Goal: Transaction & Acquisition: Purchase product/service

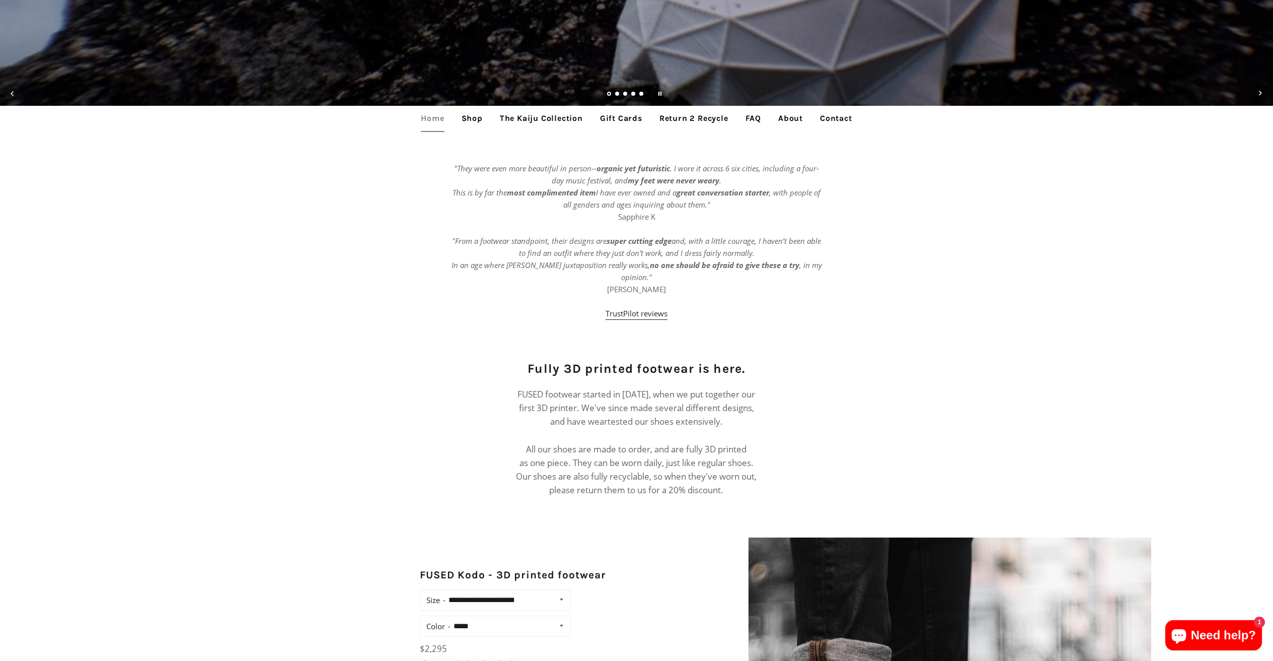
scroll to position [520, 0]
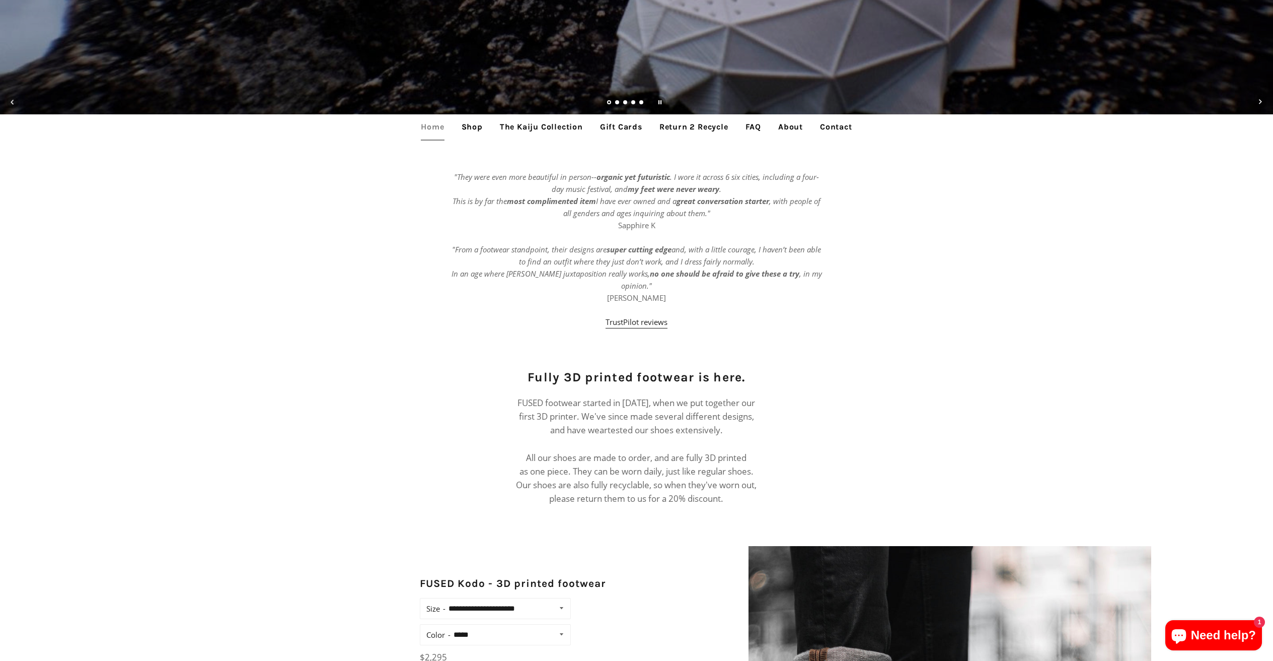
click at [527, 127] on link "The Kaiju Collection" at bounding box center [541, 126] width 98 height 25
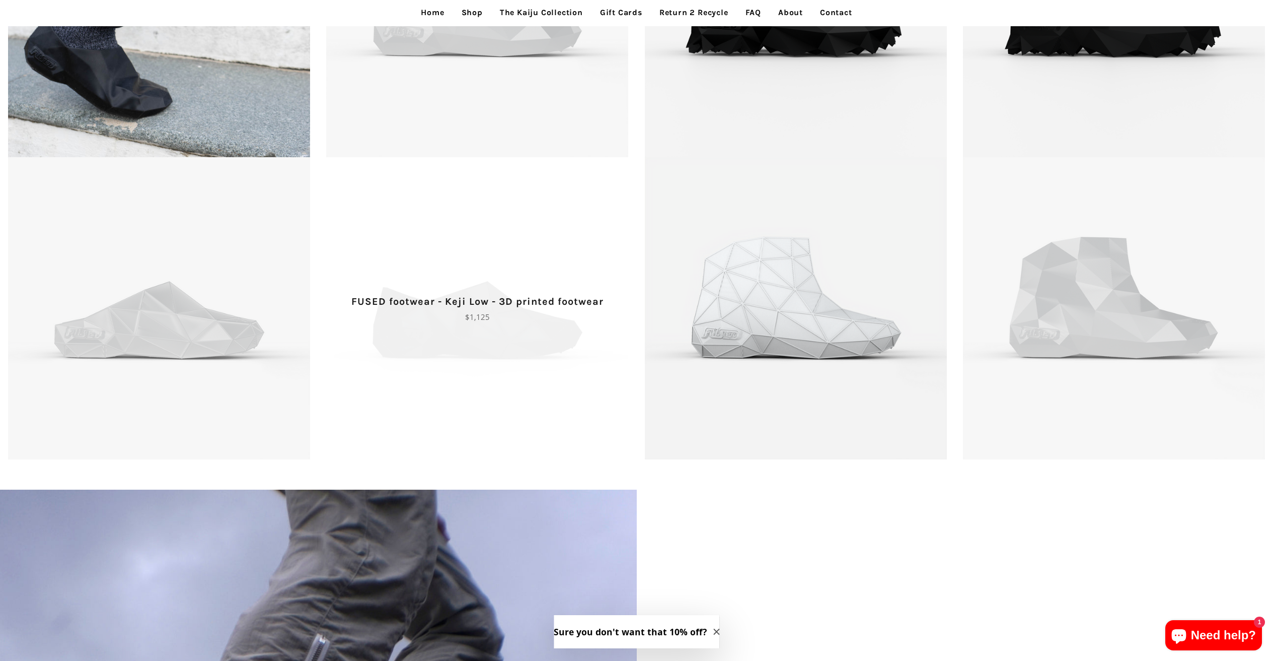
scroll to position [921, 0]
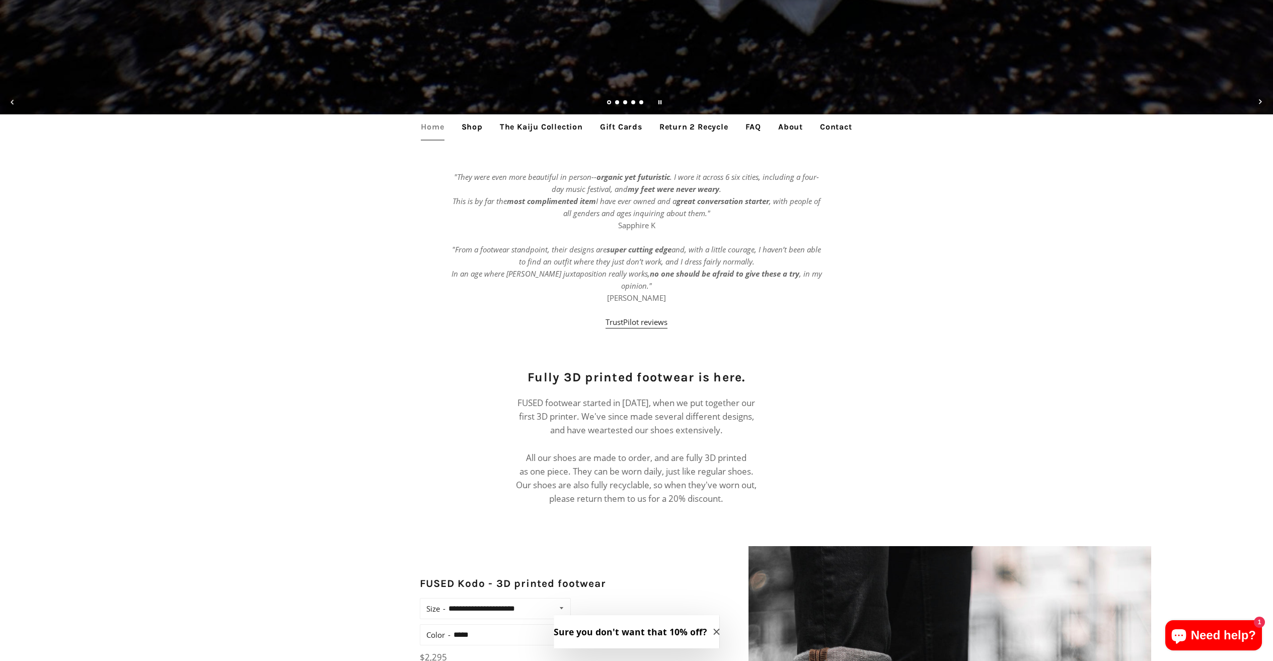
click at [478, 128] on link "Shop" at bounding box center [472, 126] width 36 height 25
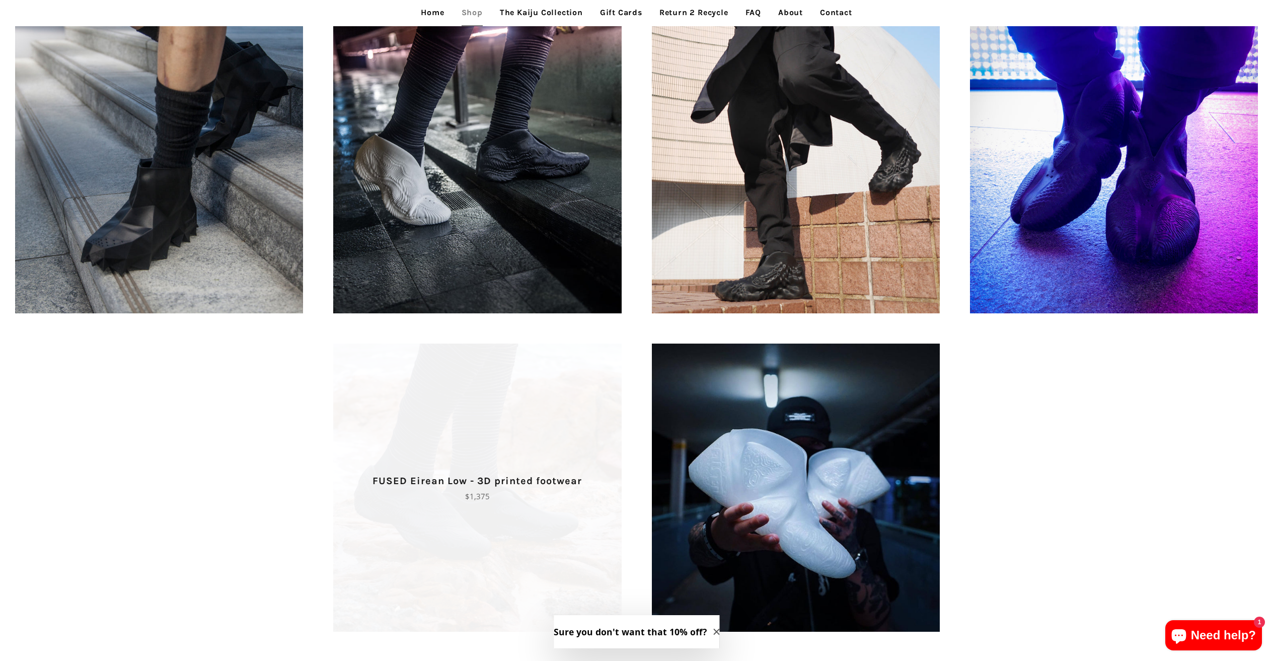
scroll to position [943, 0]
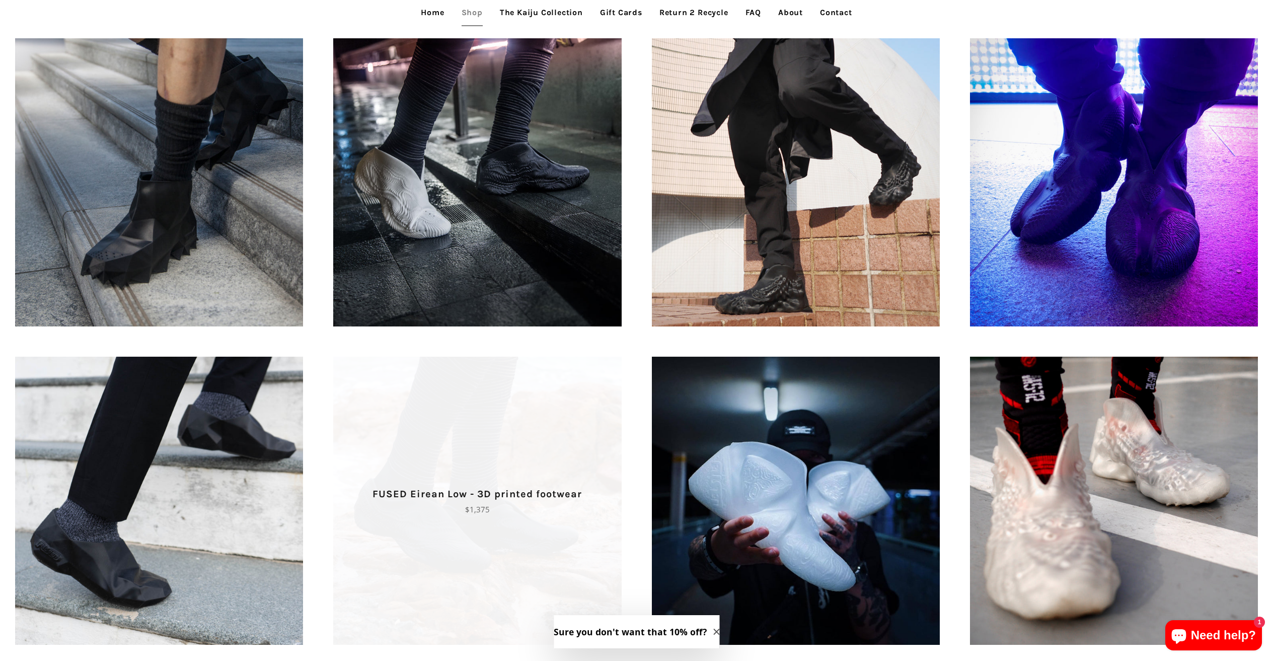
click at [553, 398] on span "FUSED Eirean Low - 3D printed footwear Regular price $1,375" at bounding box center [477, 500] width 288 height 288
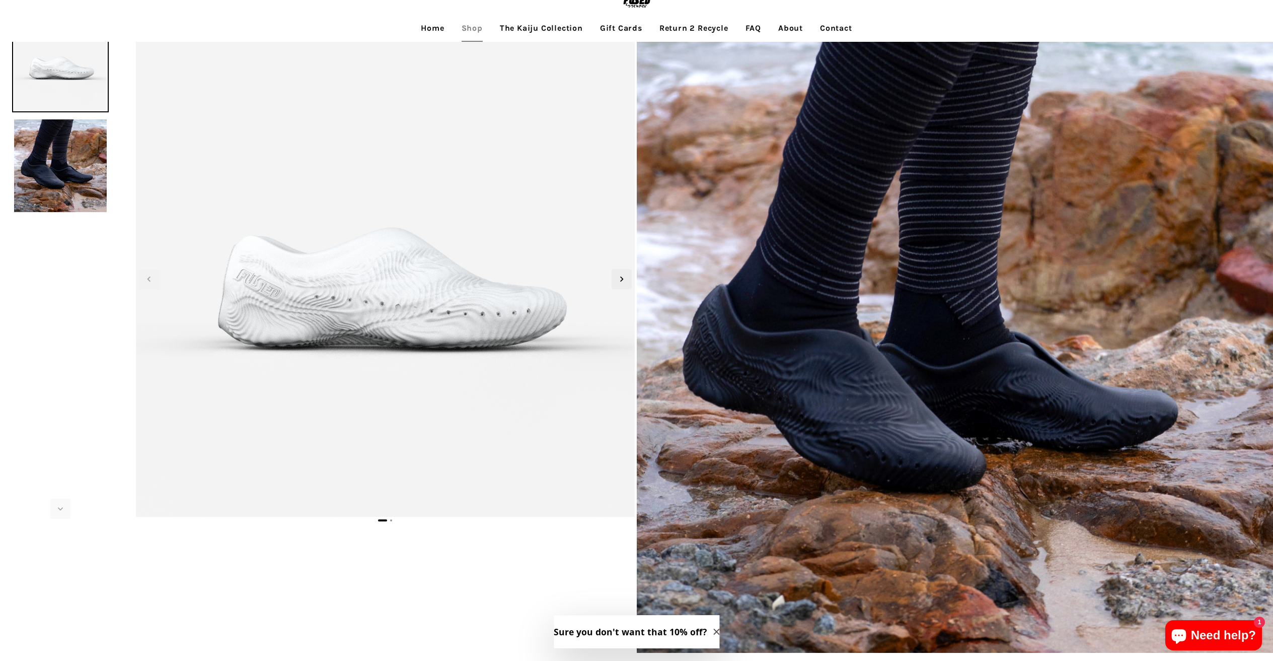
scroll to position [54, 0]
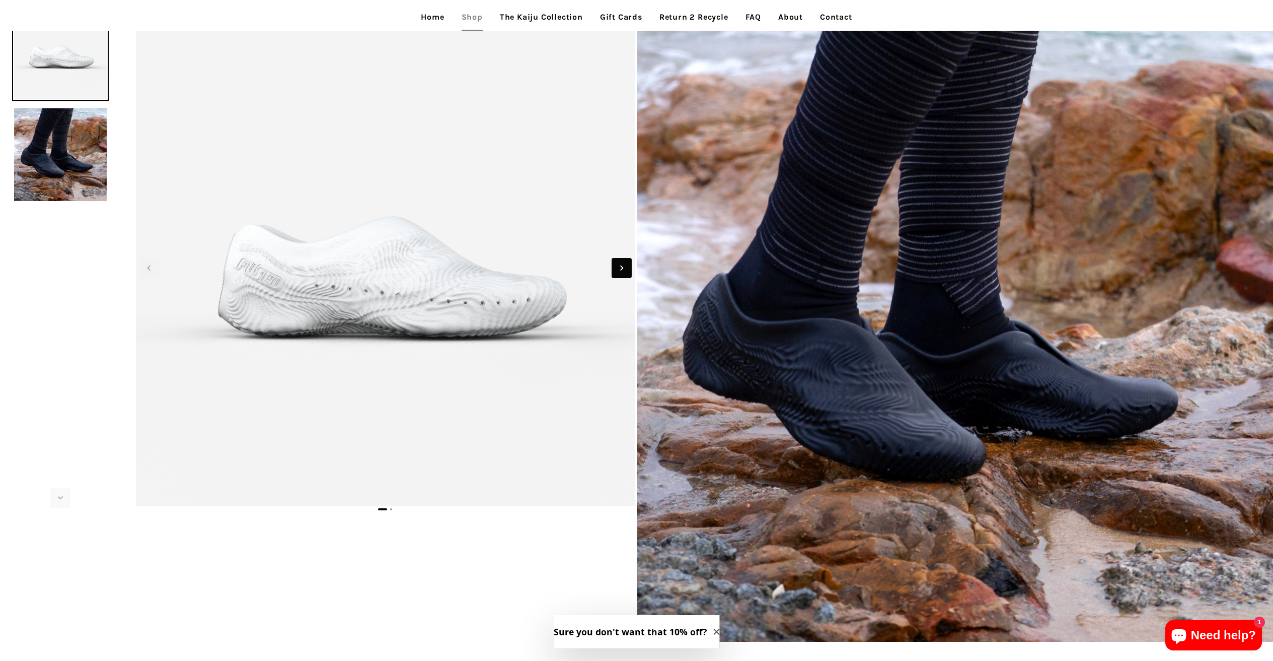
click at [625, 273] on span "Next slide" at bounding box center [622, 268] width 20 height 20
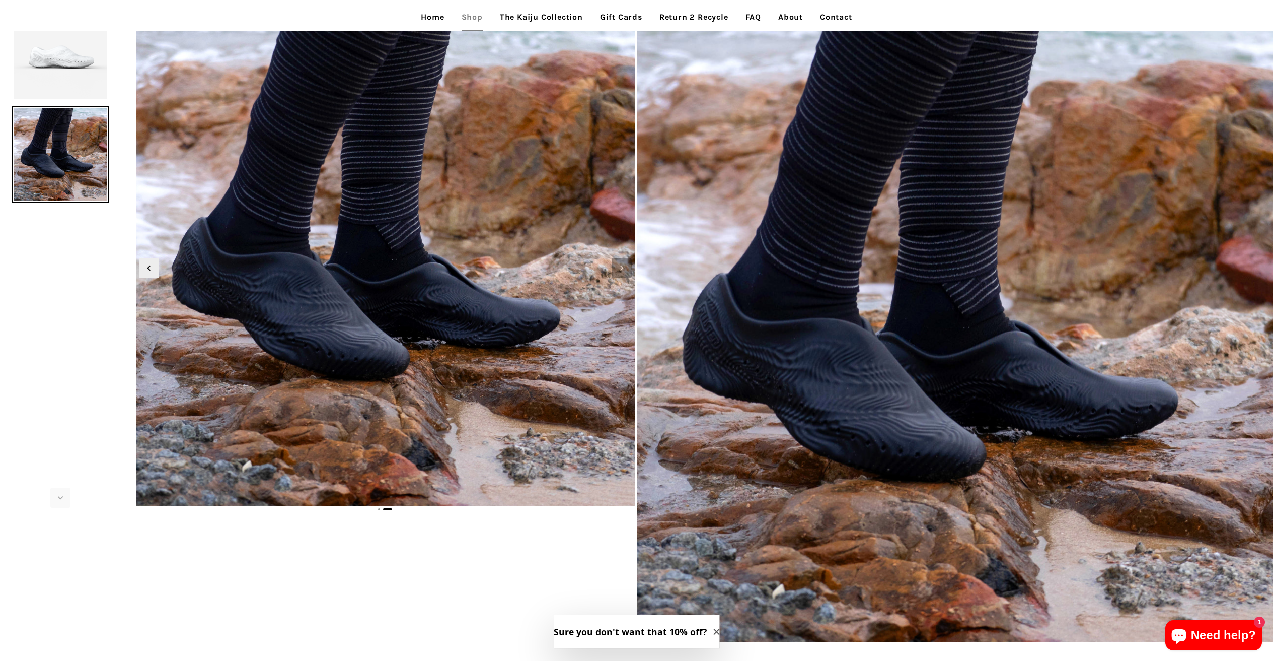
click at [625, 273] on span "Next slide" at bounding box center [622, 268] width 20 height 20
click at [154, 268] on span "Previous slide" at bounding box center [149, 268] width 20 height 20
click at [154, 268] on icon "Previous slide" at bounding box center [149, 267] width 11 height 11
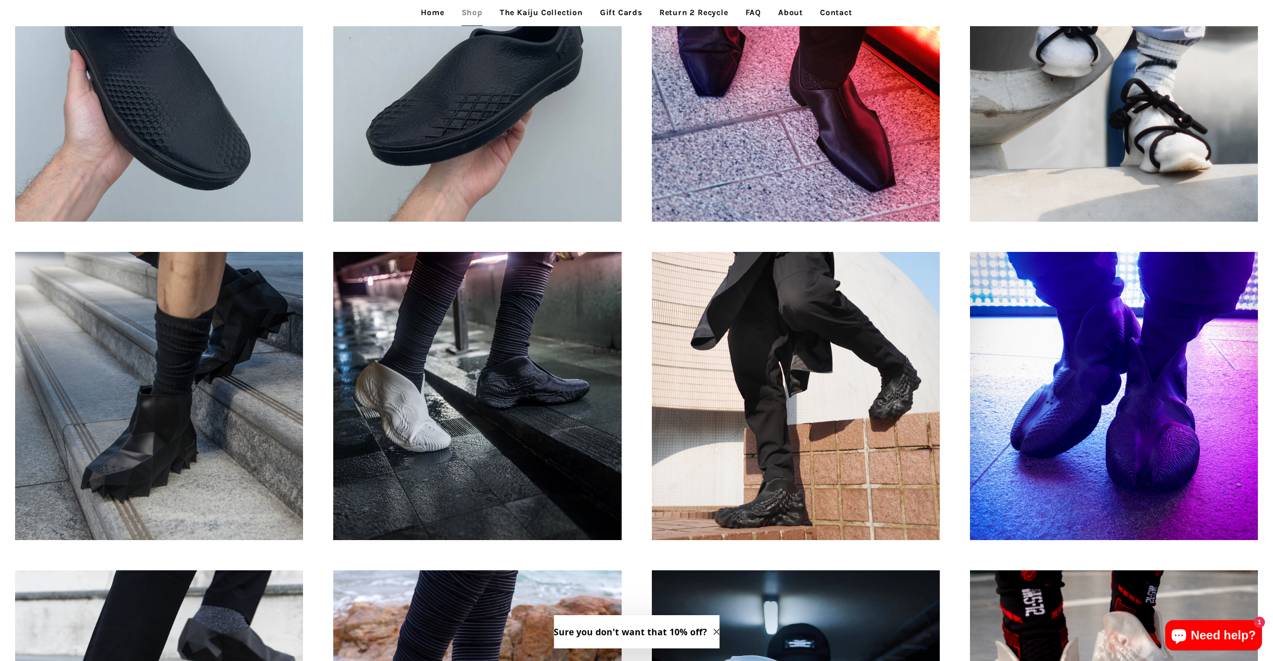
scroll to position [889, 0]
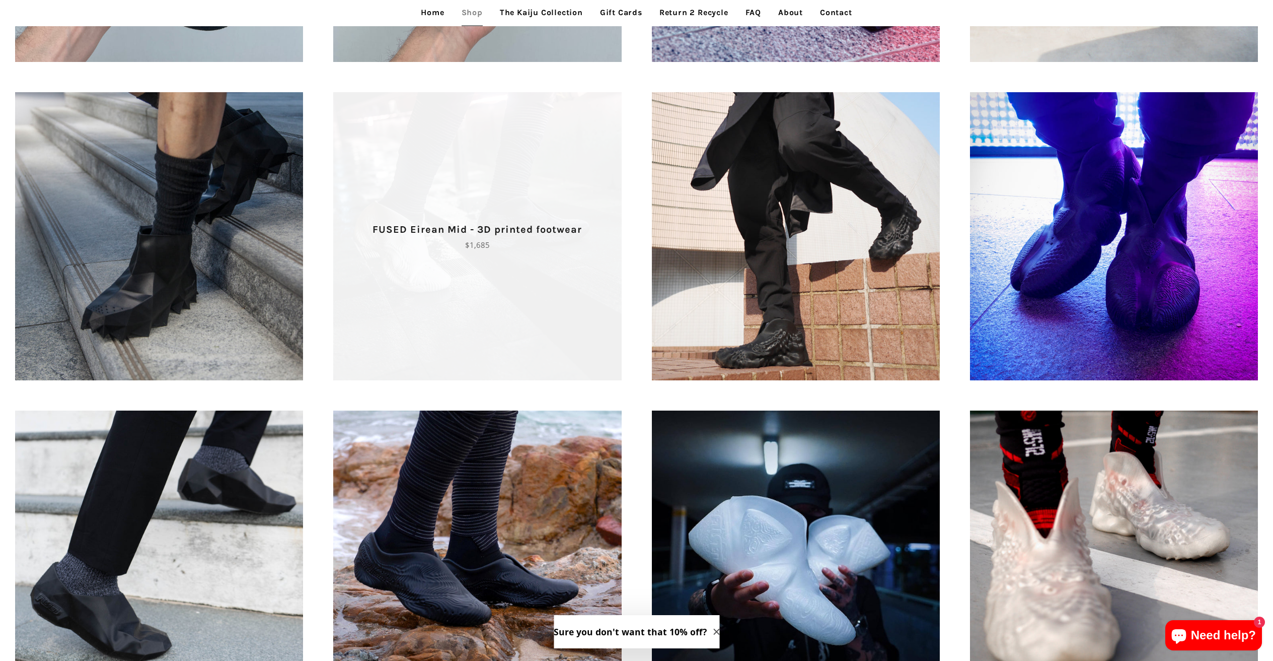
click at [439, 298] on span "FUSED Eirean Mid - 3D printed footwear Regular price $1,685" at bounding box center [477, 236] width 288 height 288
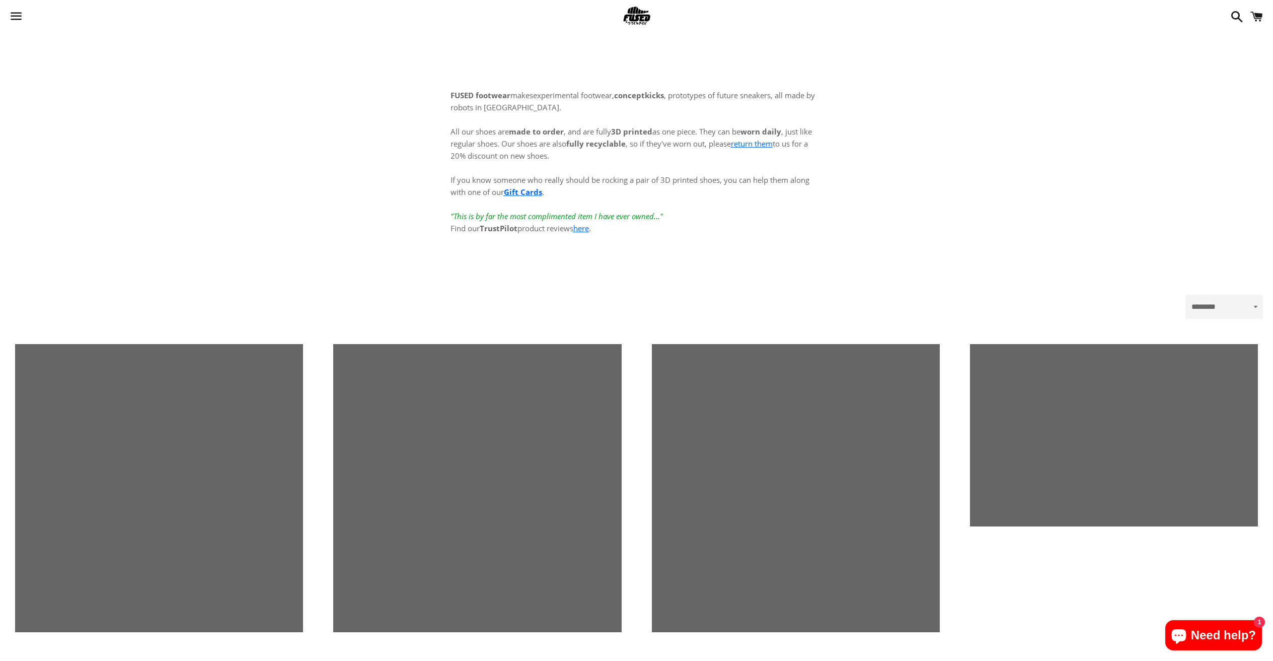
scroll to position [889, 0]
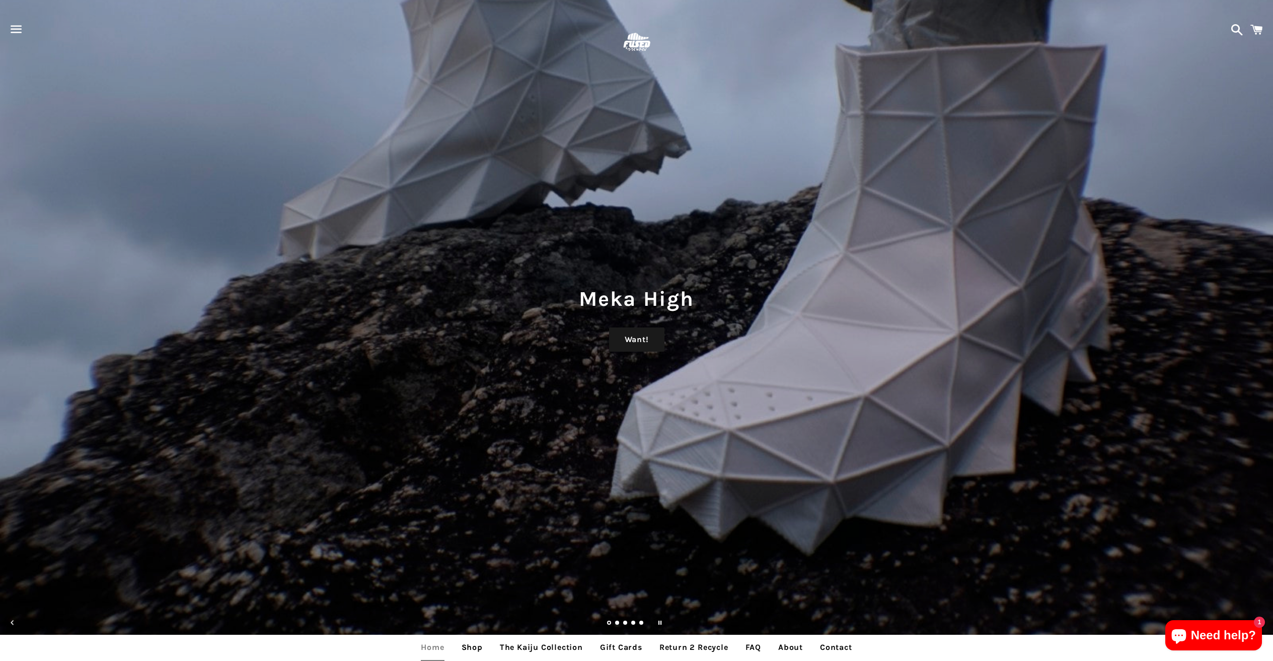
click at [14, 26] on span "button" at bounding box center [16, 29] width 23 height 30
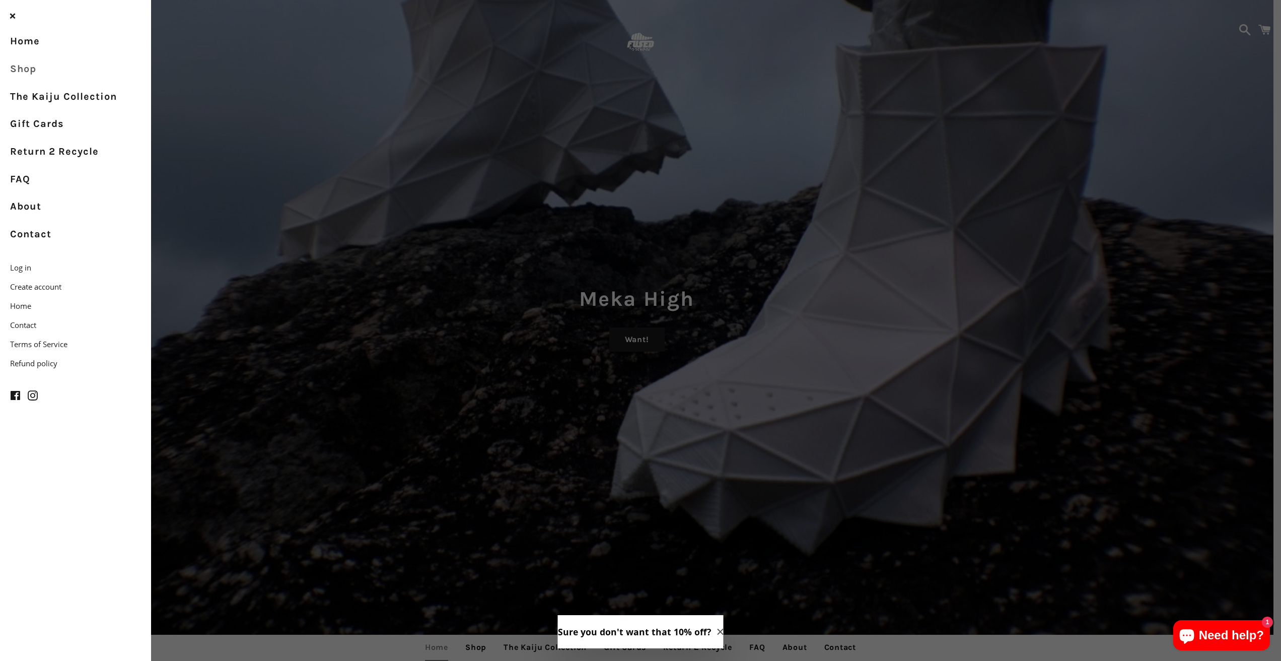
click at [30, 69] on link "Shop" at bounding box center [75, 69] width 151 height 28
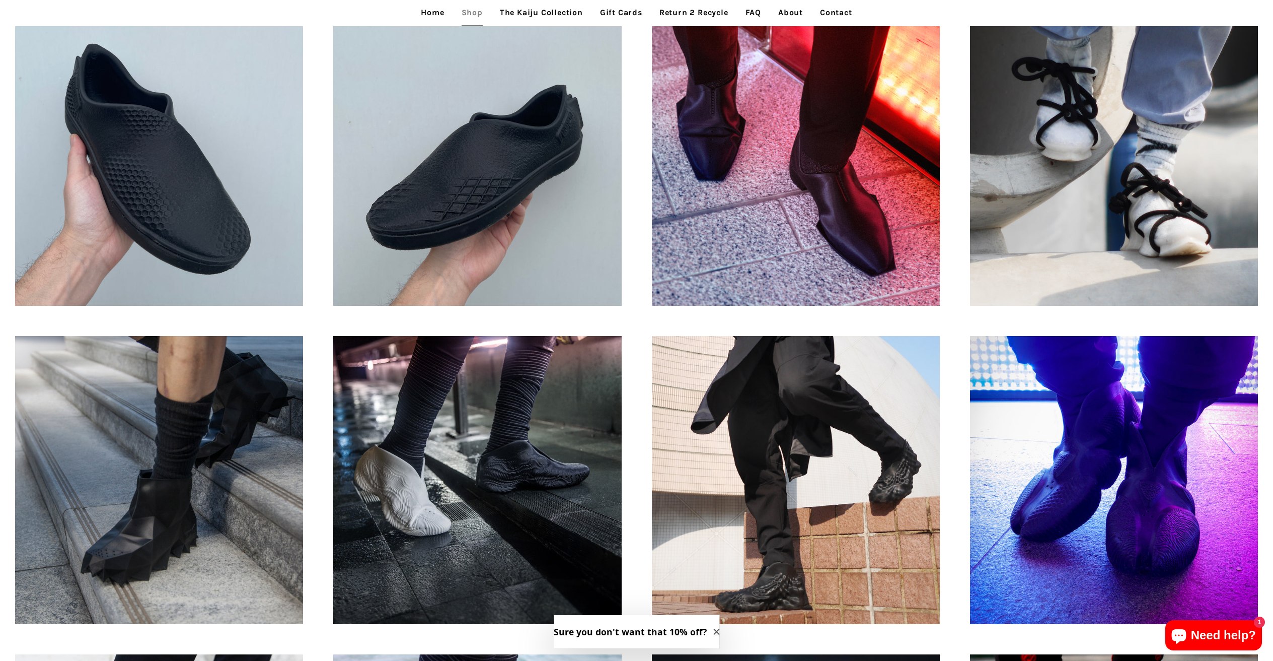
scroll to position [639, 0]
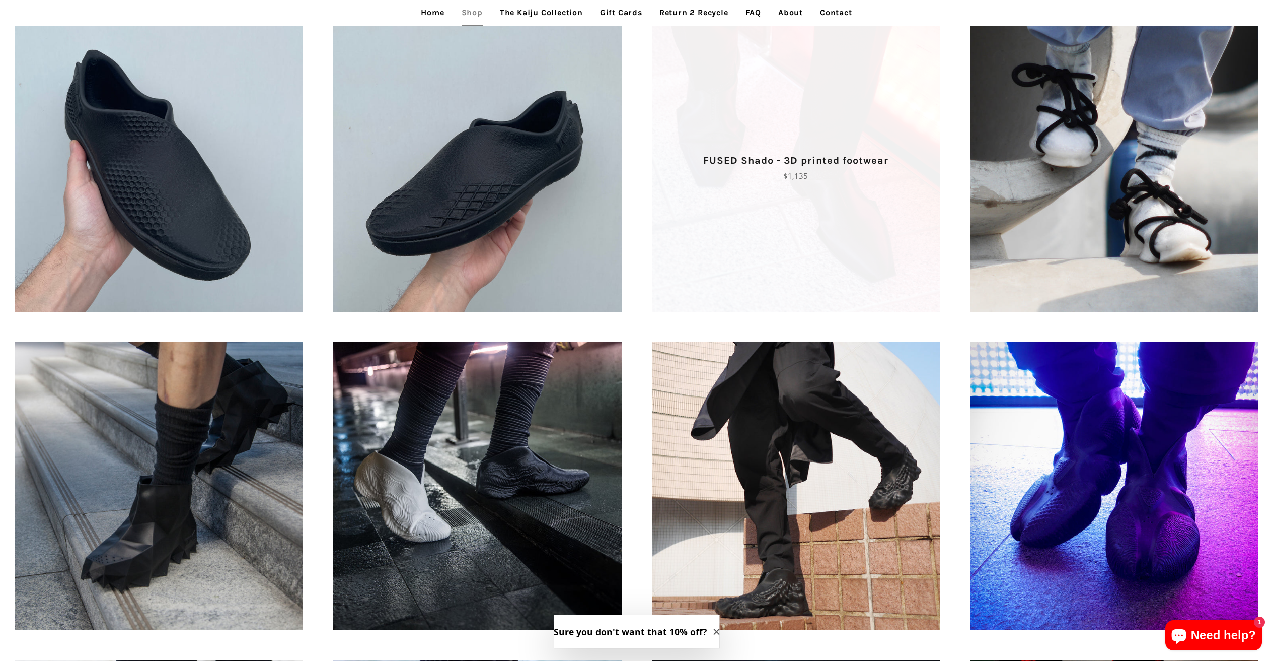
click at [708, 148] on span "FUSED Shado - 3D printed footwear Regular price $1,135" at bounding box center [796, 167] width 288 height 288
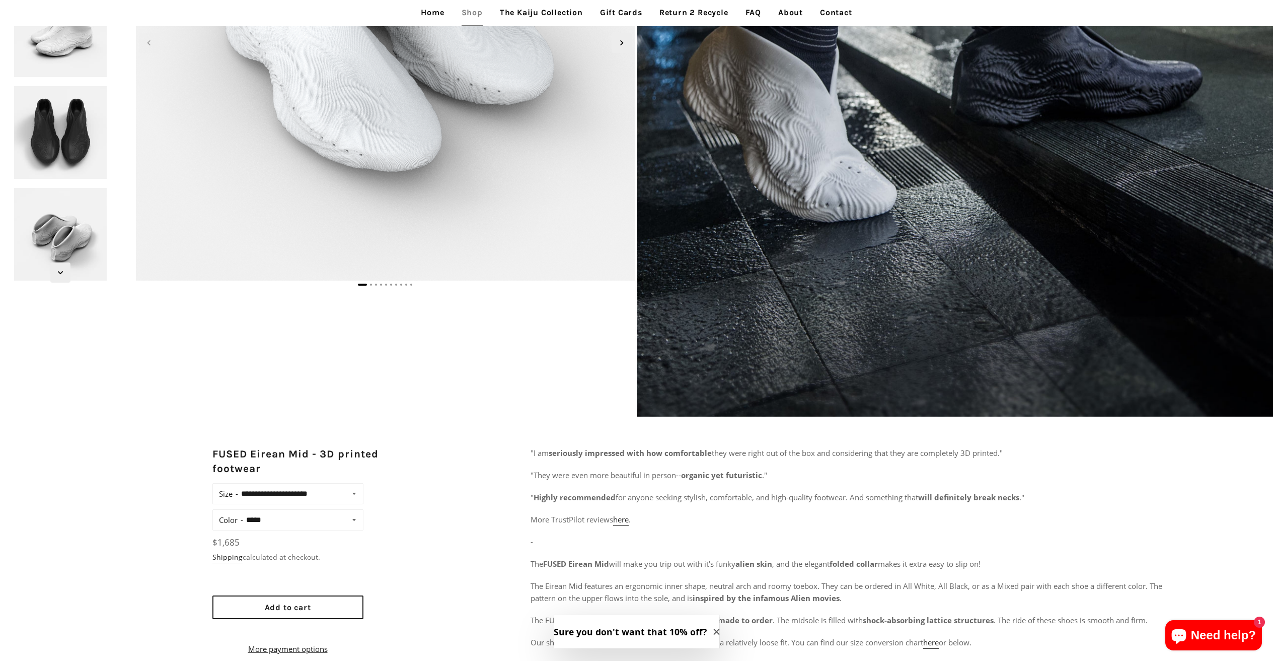
scroll to position [293, 0]
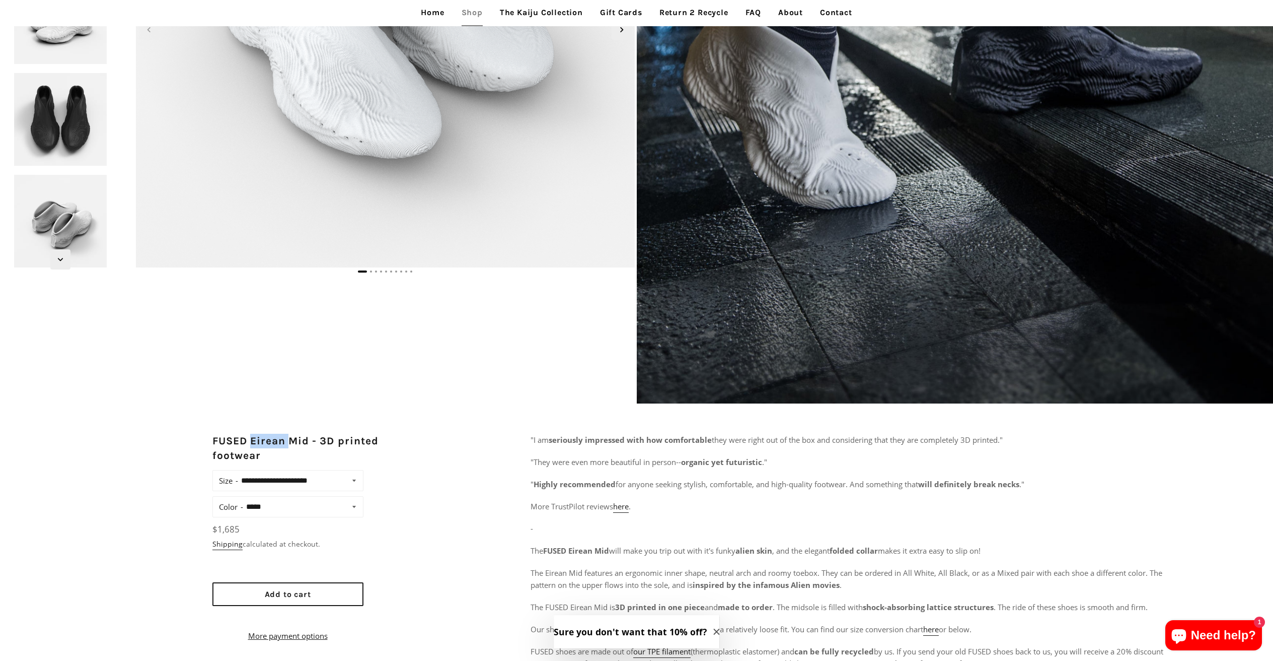
drag, startPoint x: 252, startPoint y: 442, endPoint x: 289, endPoint y: 443, distance: 36.8
click at [289, 443] on h2 "FUSED Eirean Mid - 3D printed footwear" at bounding box center [318, 449] width 212 height 30
click at [310, 480] on select "**********" at bounding box center [299, 480] width 123 height 14
select select "**********"
click at [238, 473] on select "**********" at bounding box center [299, 480] width 123 height 14
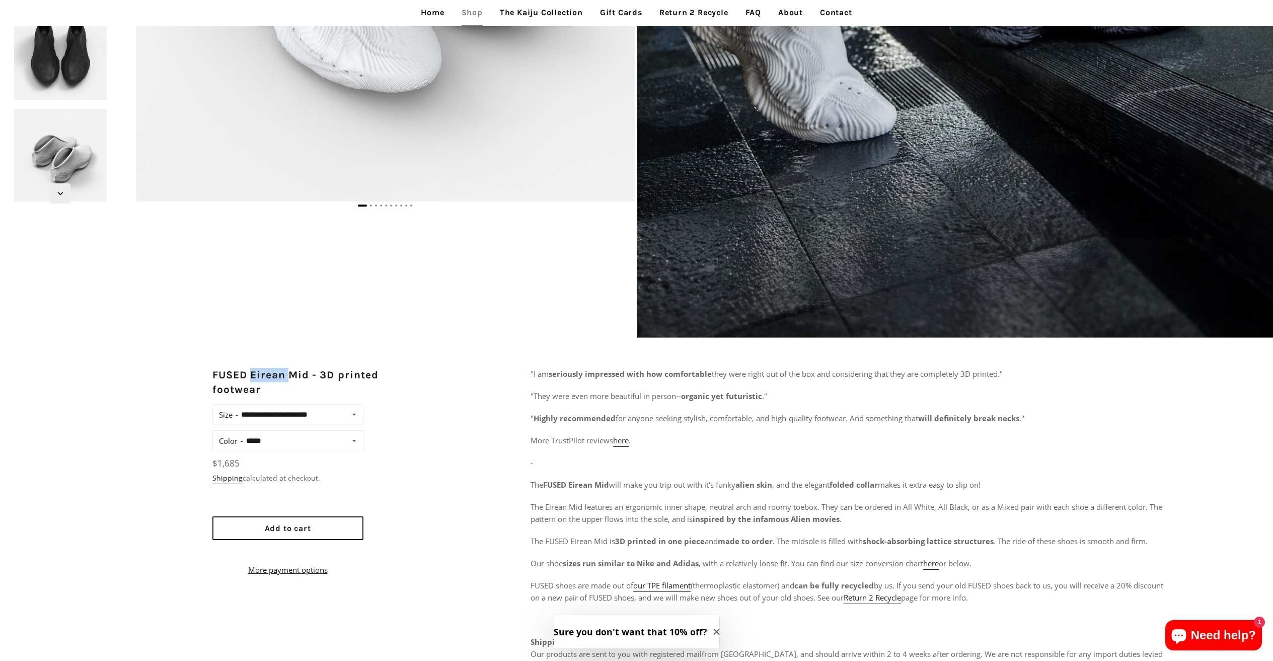
scroll to position [307, 0]
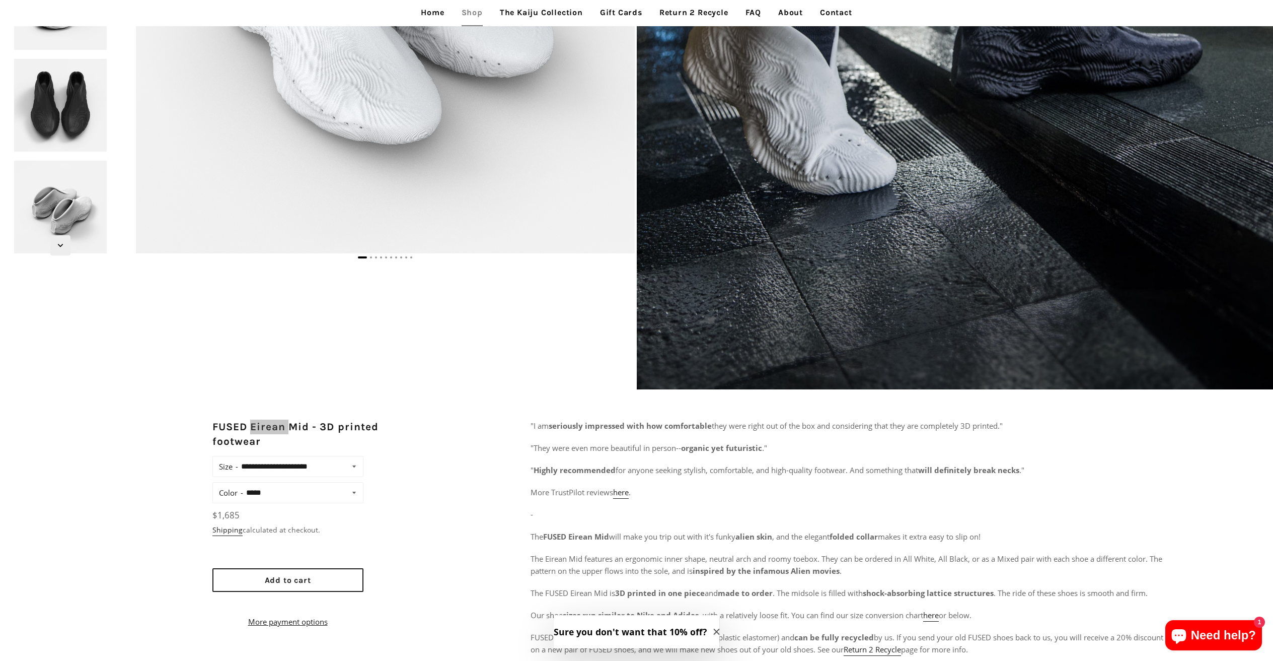
drag, startPoint x: 277, startPoint y: 430, endPoint x: 309, endPoint y: 425, distance: 31.5
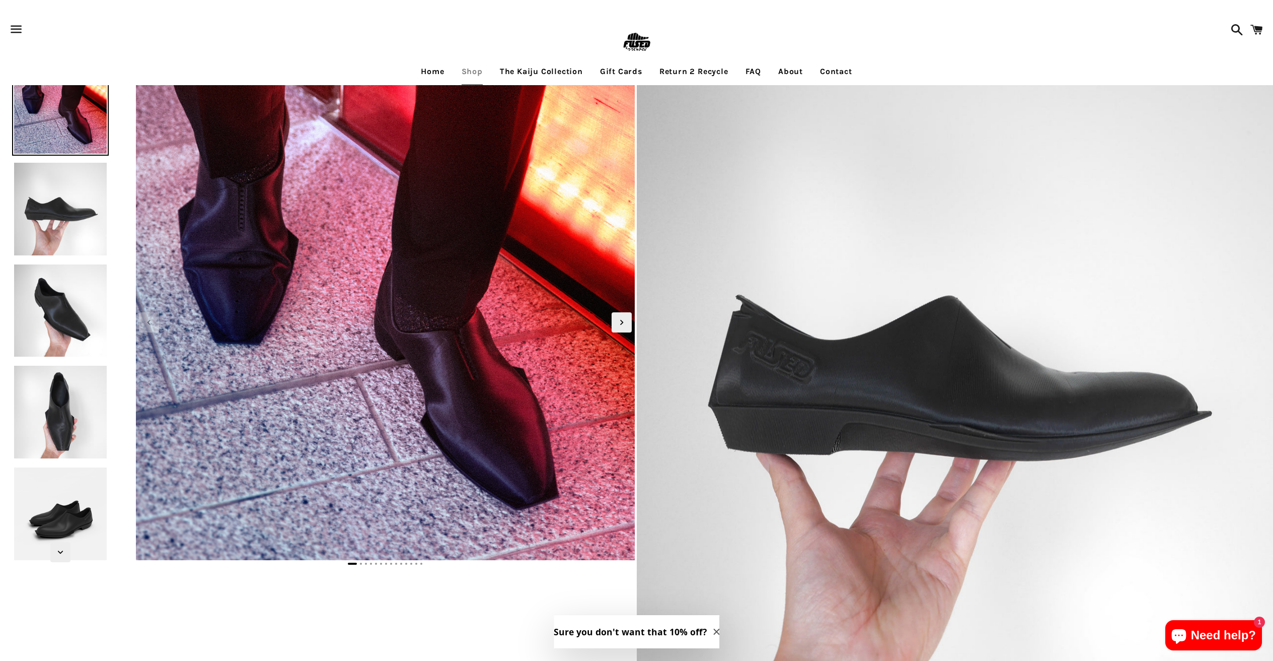
click at [68, 299] on img at bounding box center [60, 310] width 97 height 97
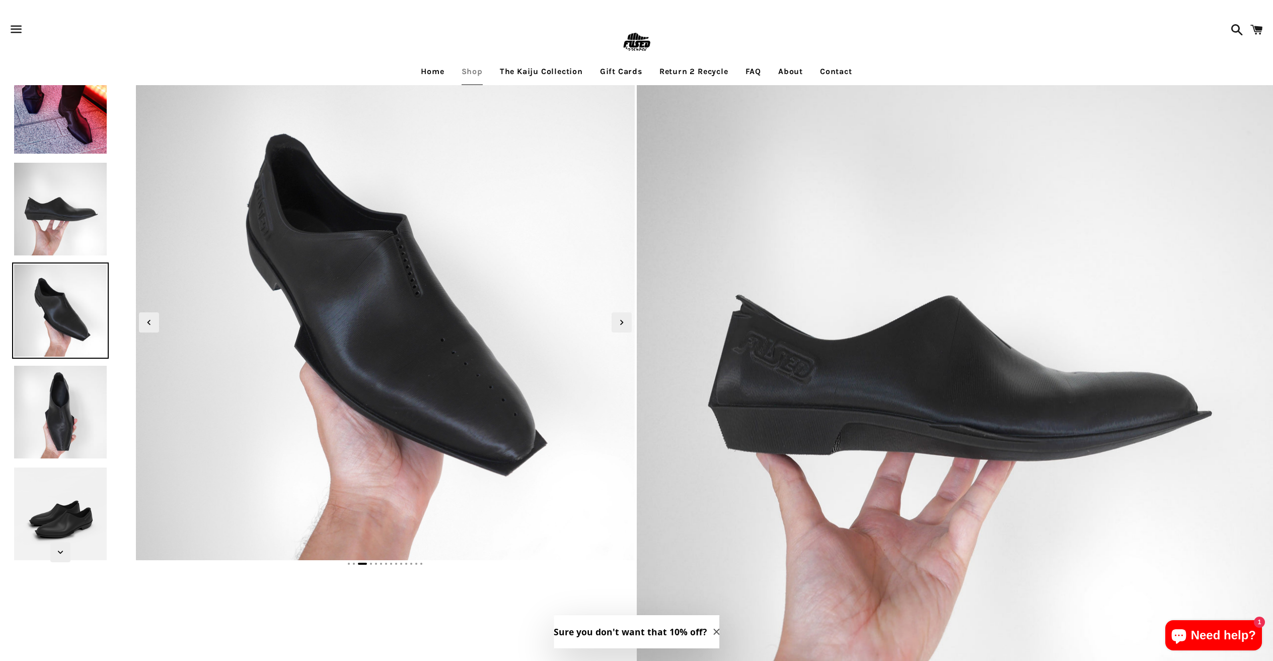
click at [68, 223] on img at bounding box center [60, 209] width 97 height 97
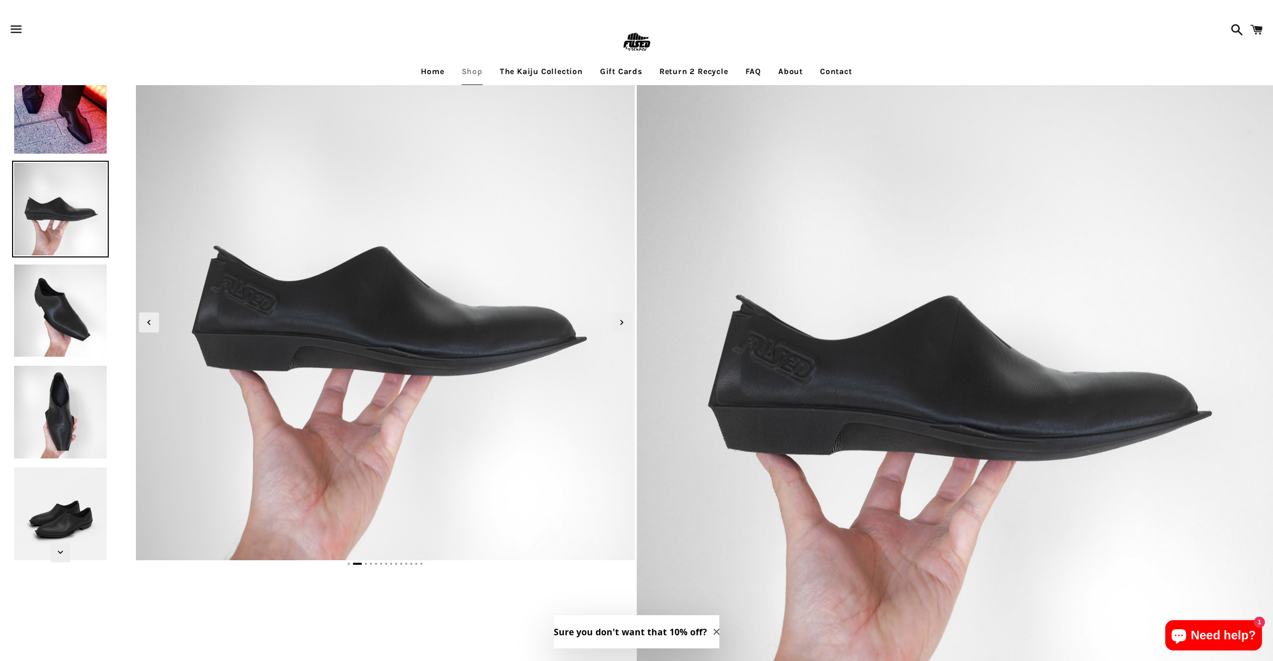
click at [64, 306] on img at bounding box center [60, 310] width 97 height 97
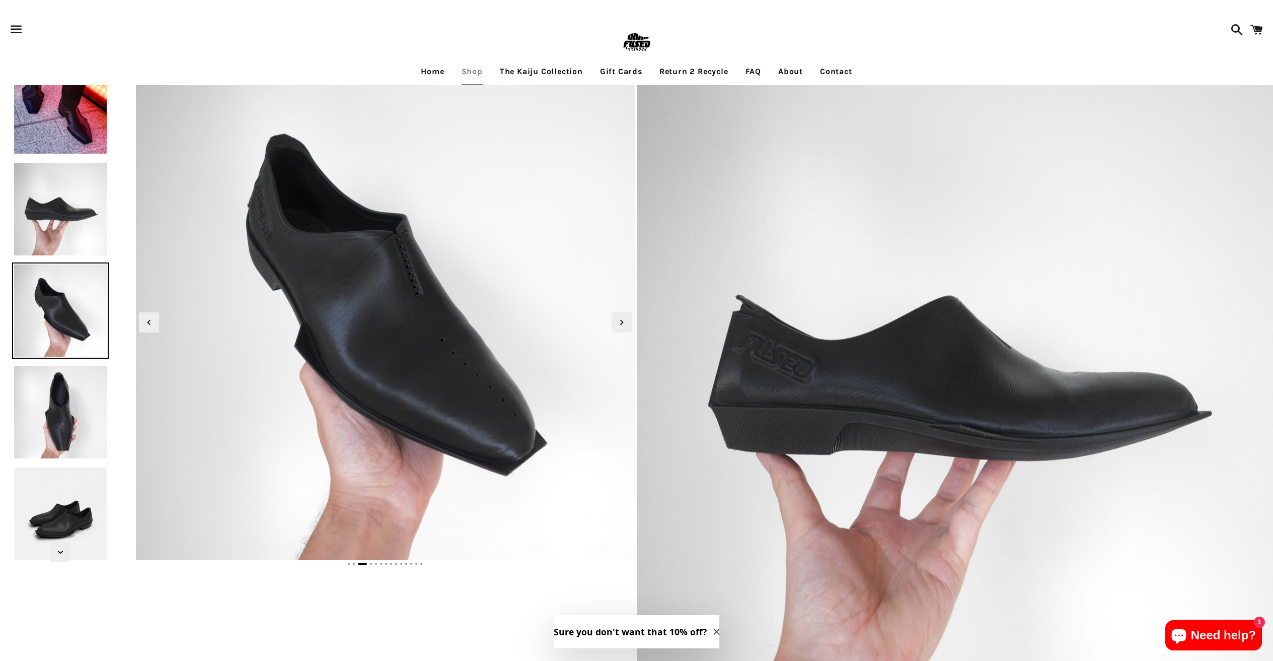
click at [58, 384] on img at bounding box center [60, 412] width 97 height 97
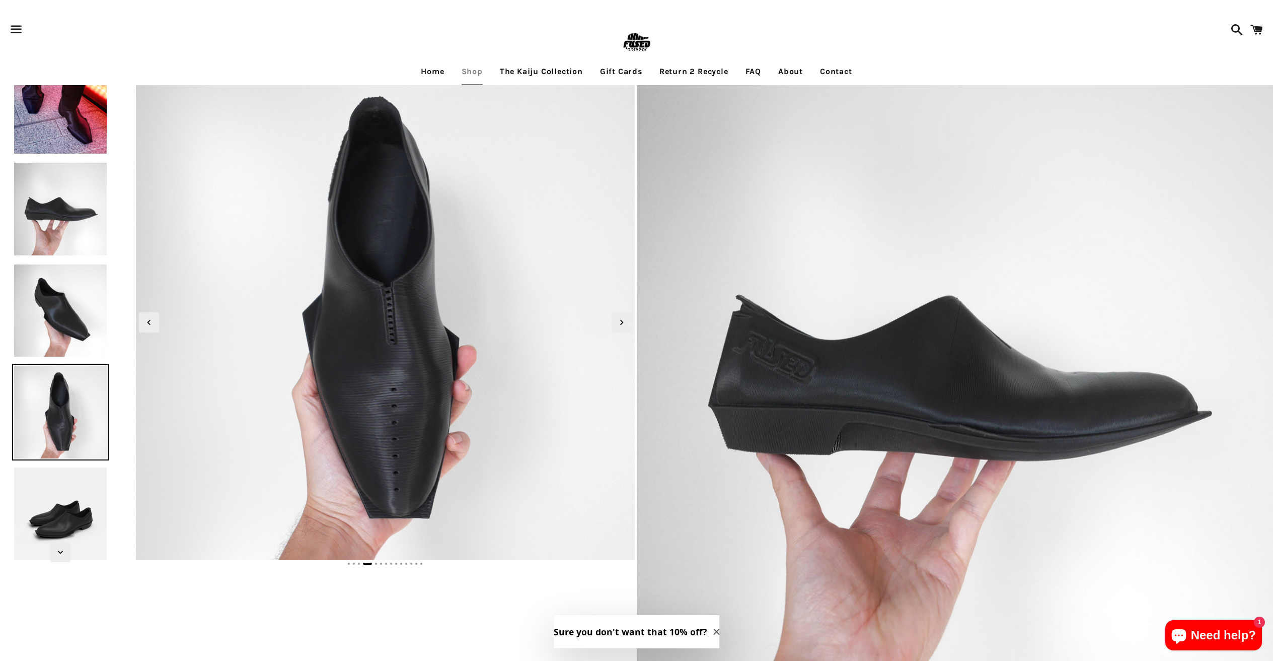
click at [52, 488] on img at bounding box center [60, 513] width 97 height 97
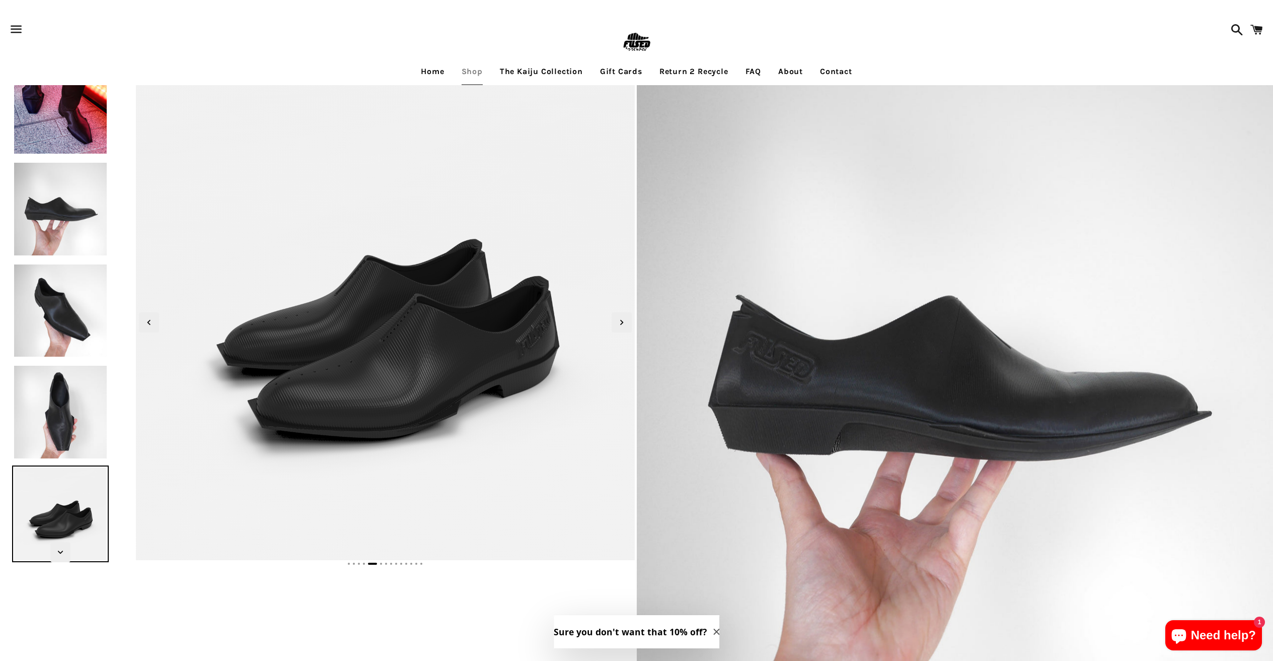
click at [70, 373] on img at bounding box center [60, 412] width 97 height 97
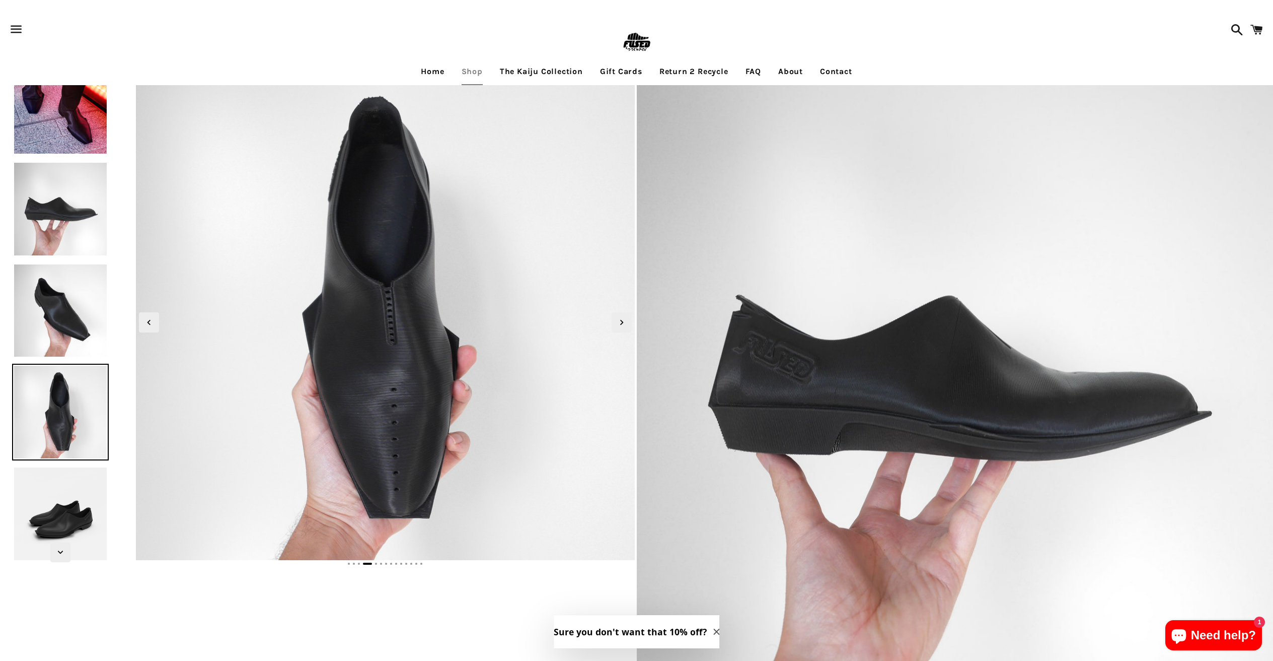
click at [67, 319] on img at bounding box center [60, 310] width 97 height 97
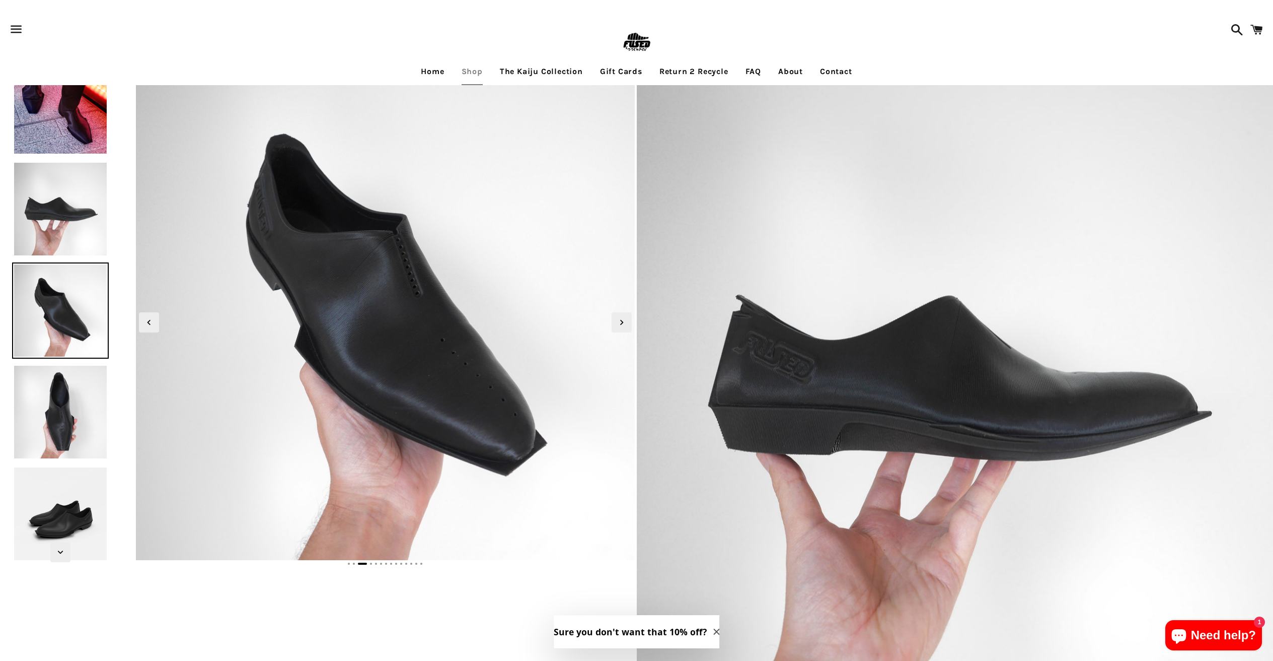
click at [53, 203] on img at bounding box center [60, 209] width 97 height 97
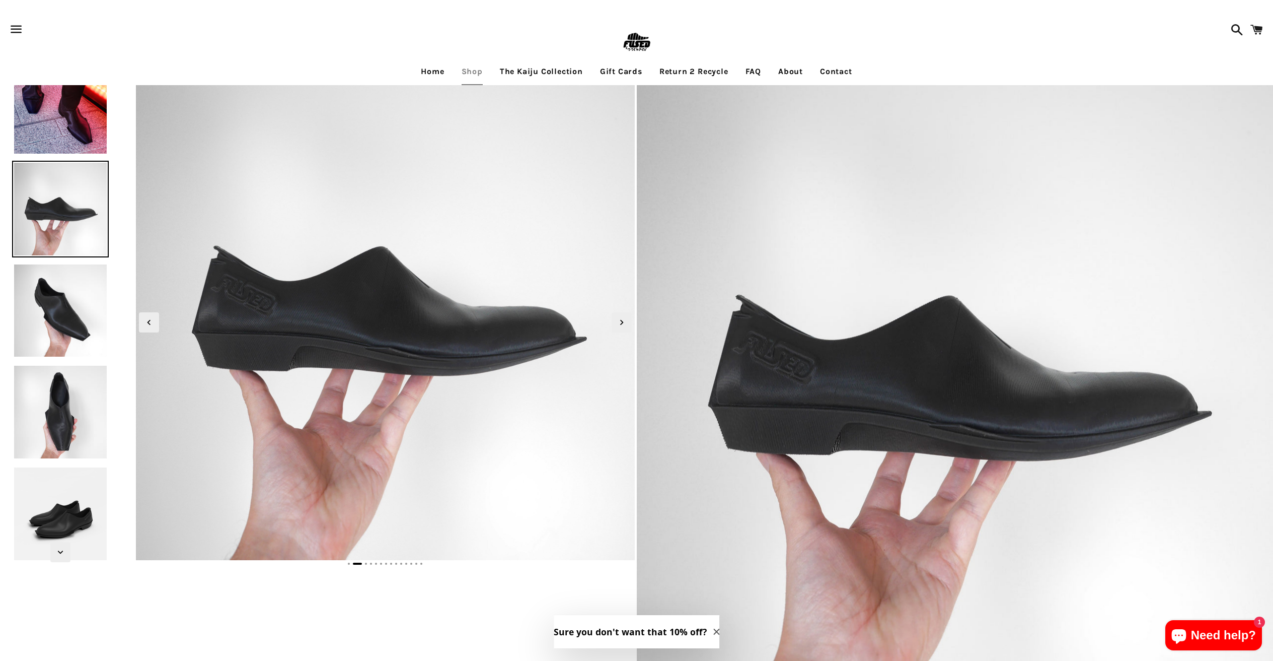
click at [51, 130] on img at bounding box center [60, 107] width 97 height 97
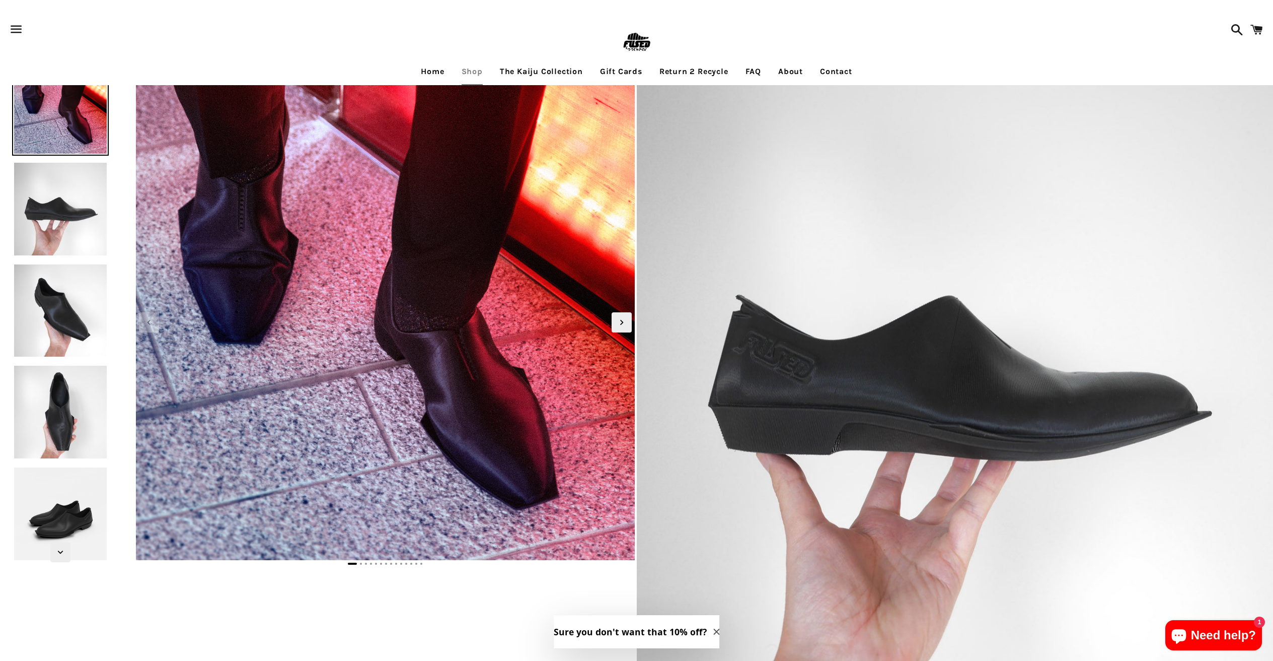
click at [63, 226] on img at bounding box center [60, 209] width 97 height 97
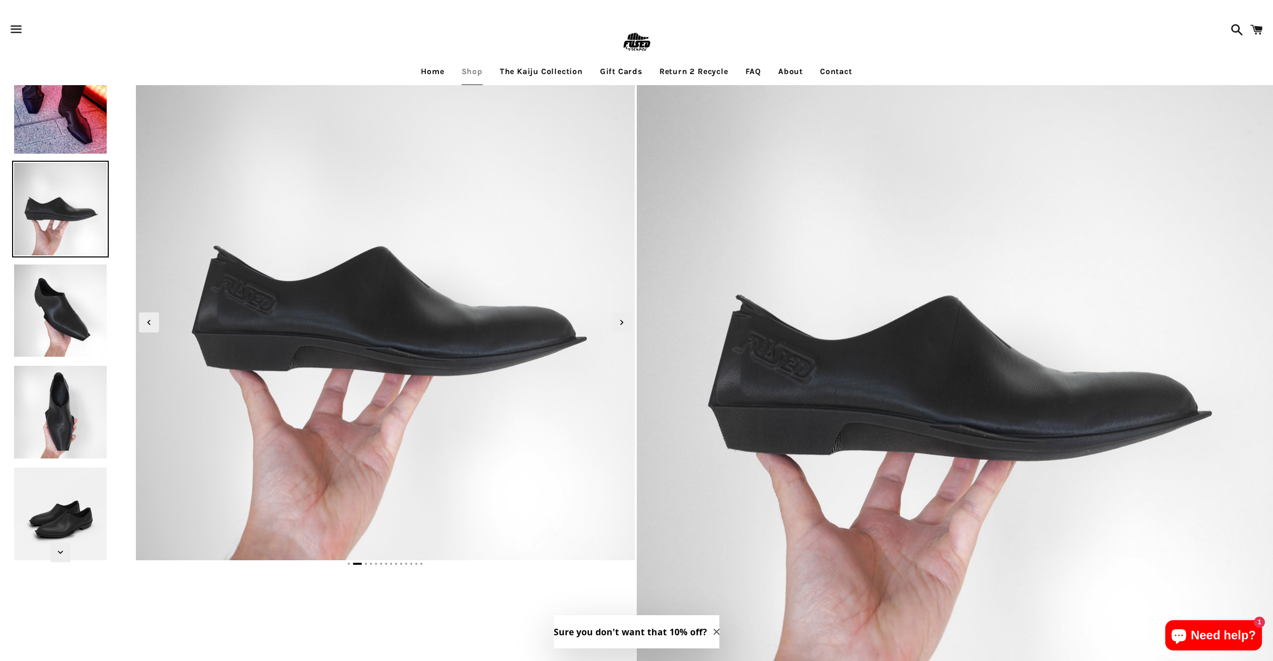
click at [74, 311] on img at bounding box center [60, 310] width 97 height 97
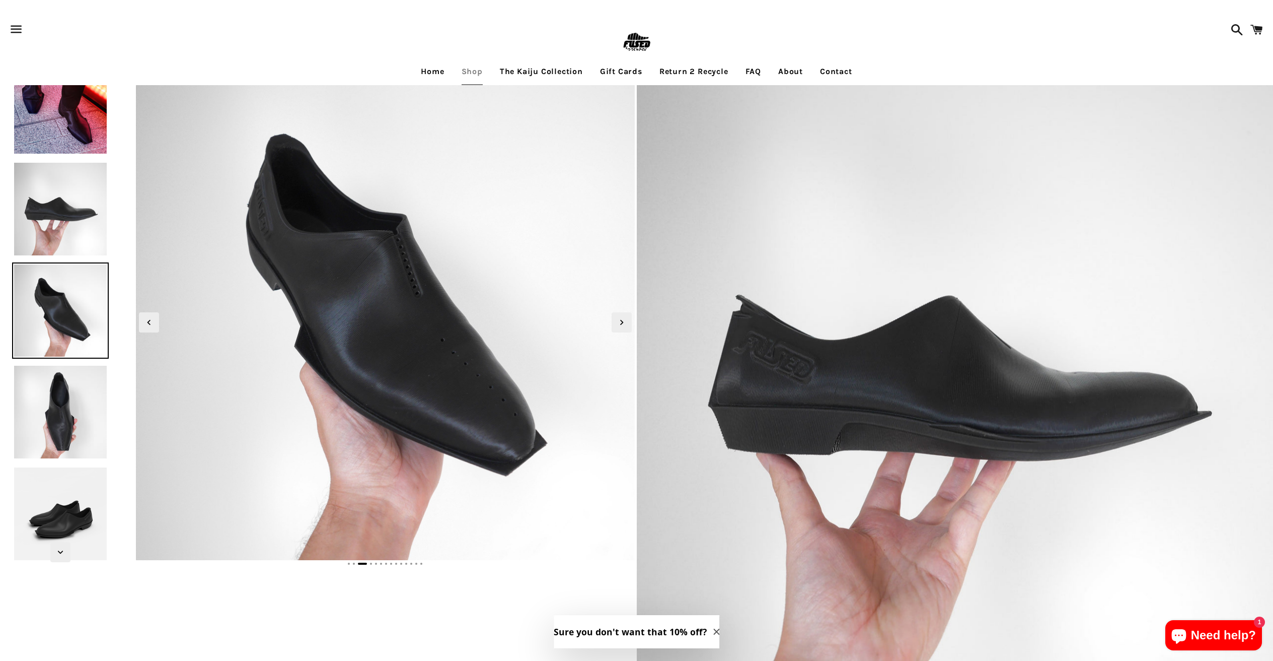
click at [69, 133] on img at bounding box center [60, 107] width 97 height 97
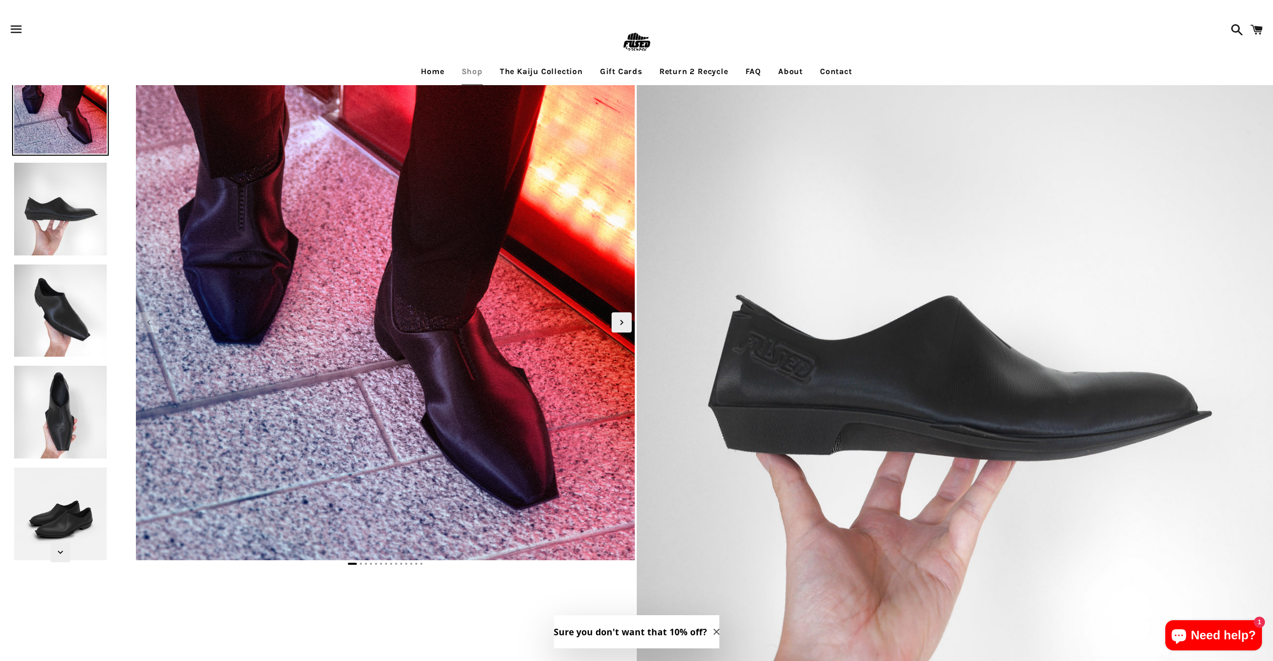
click at [39, 211] on img at bounding box center [60, 209] width 97 height 97
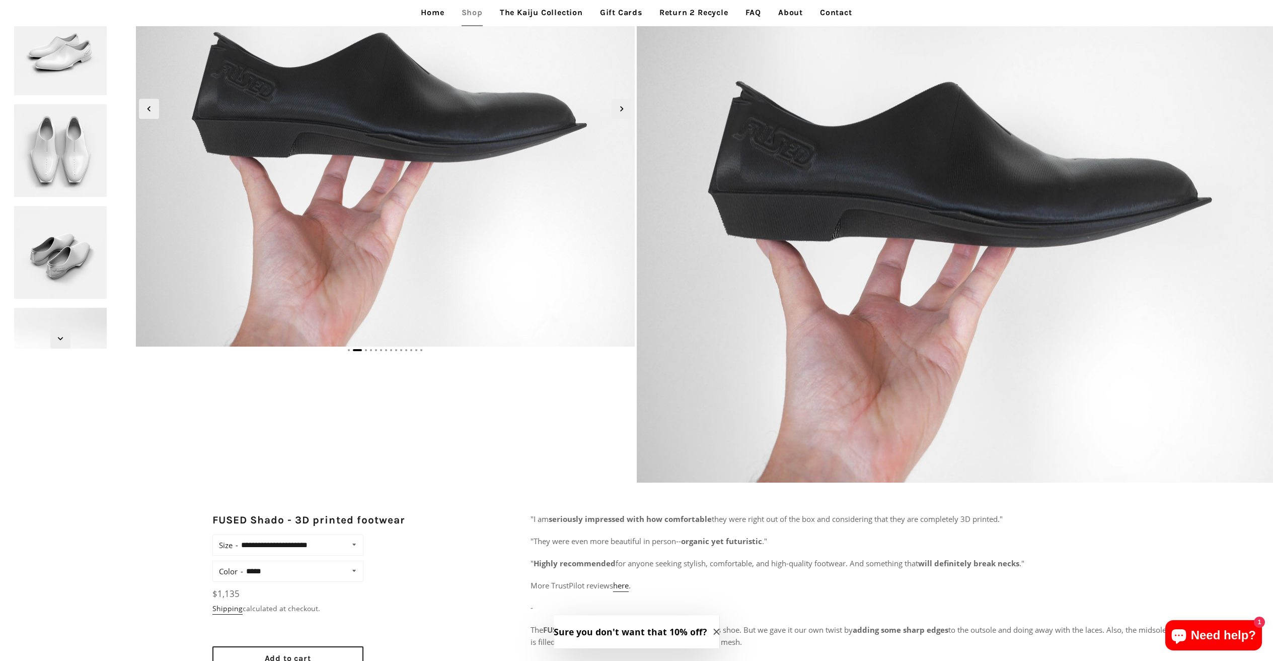
scroll to position [328, 0]
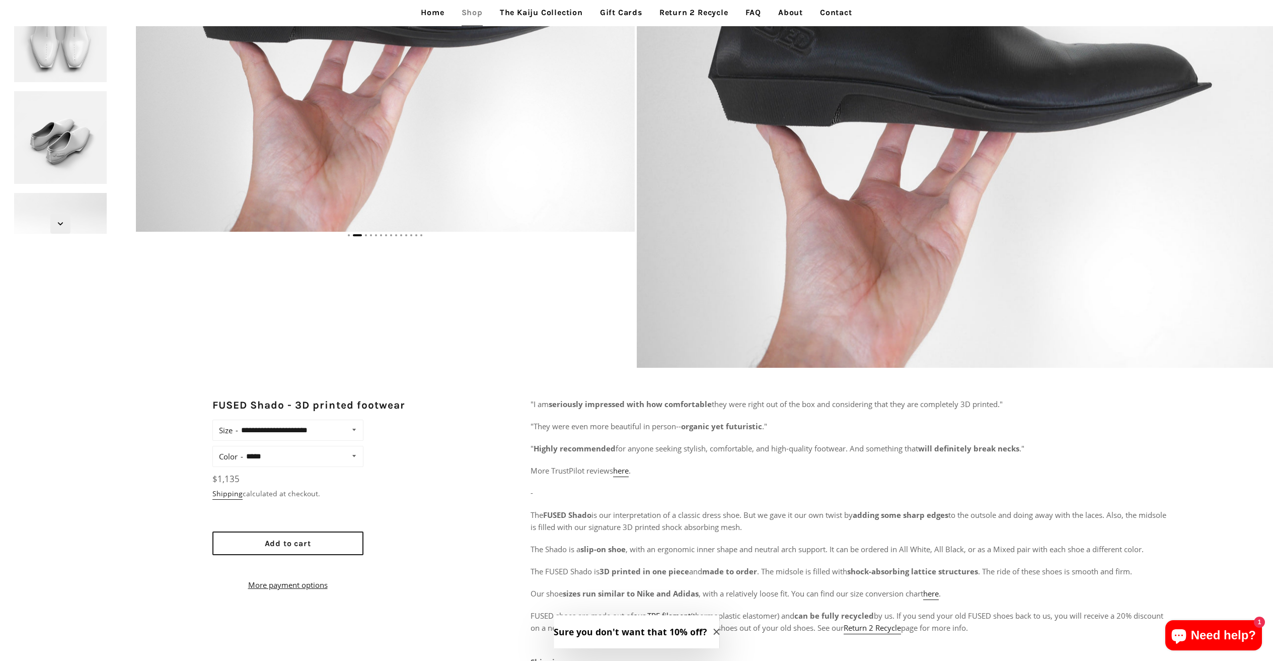
click at [253, 455] on select "**********" at bounding box center [302, 456] width 118 height 14
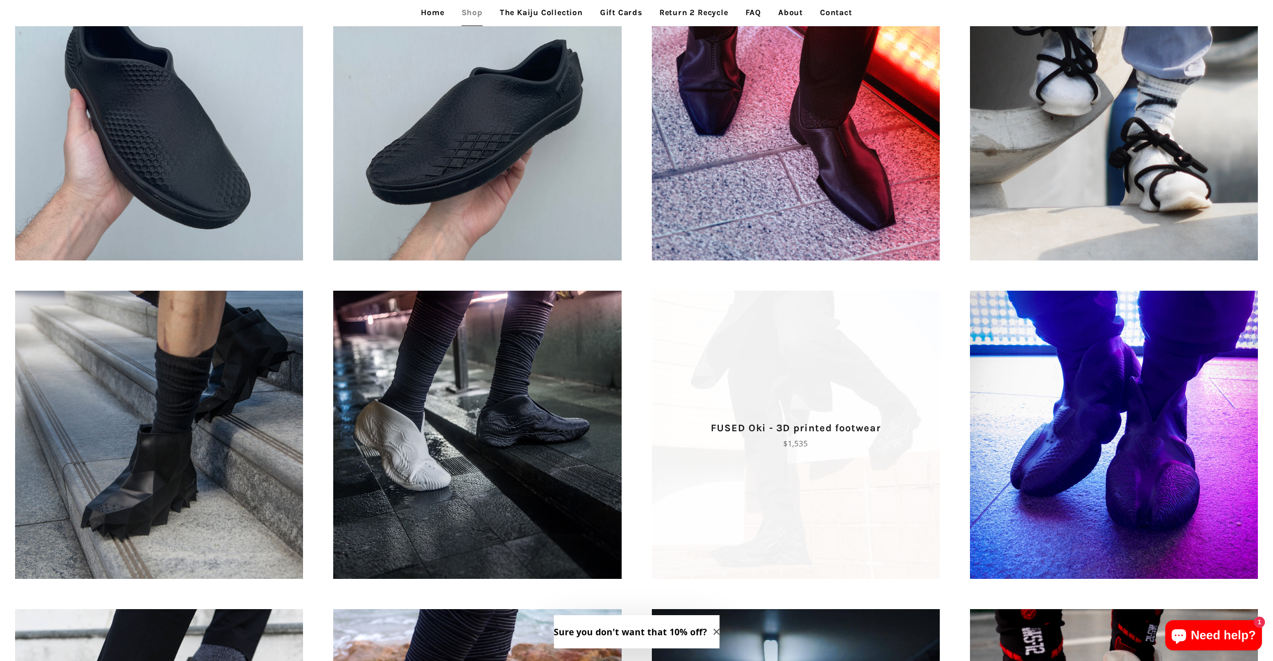
scroll to position [723, 0]
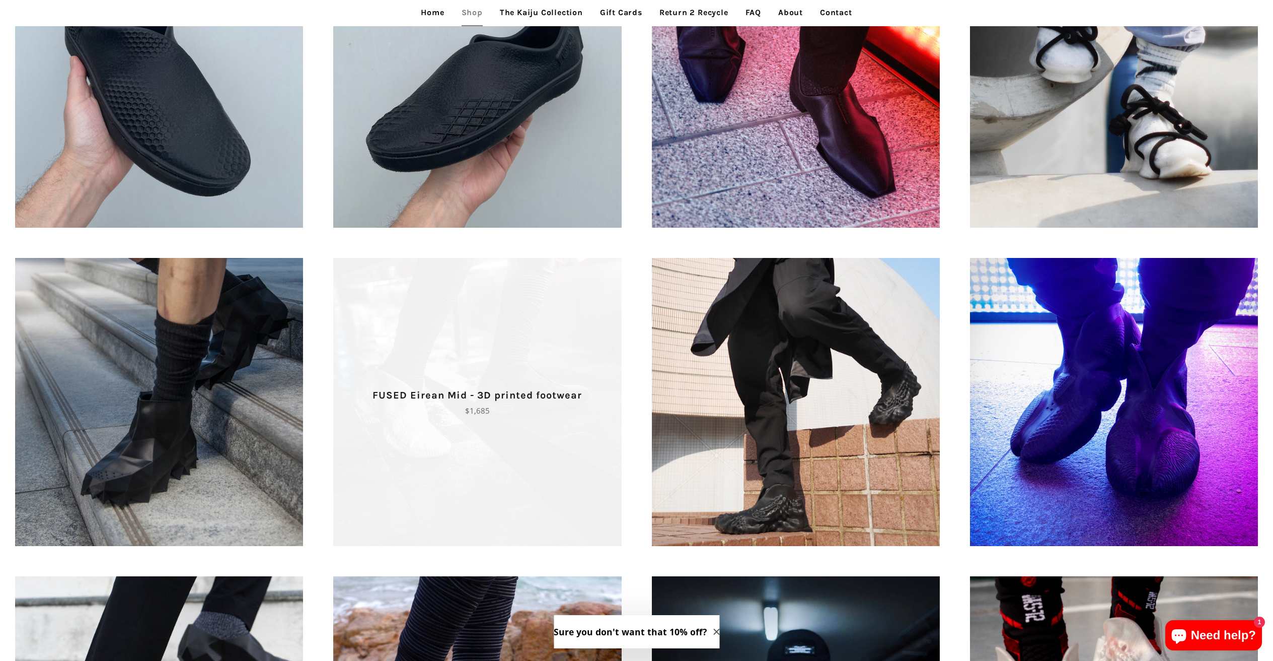
click at [503, 472] on span "FUSED Eirean Mid - 3D printed footwear Regular price $1,685" at bounding box center [477, 402] width 288 height 288
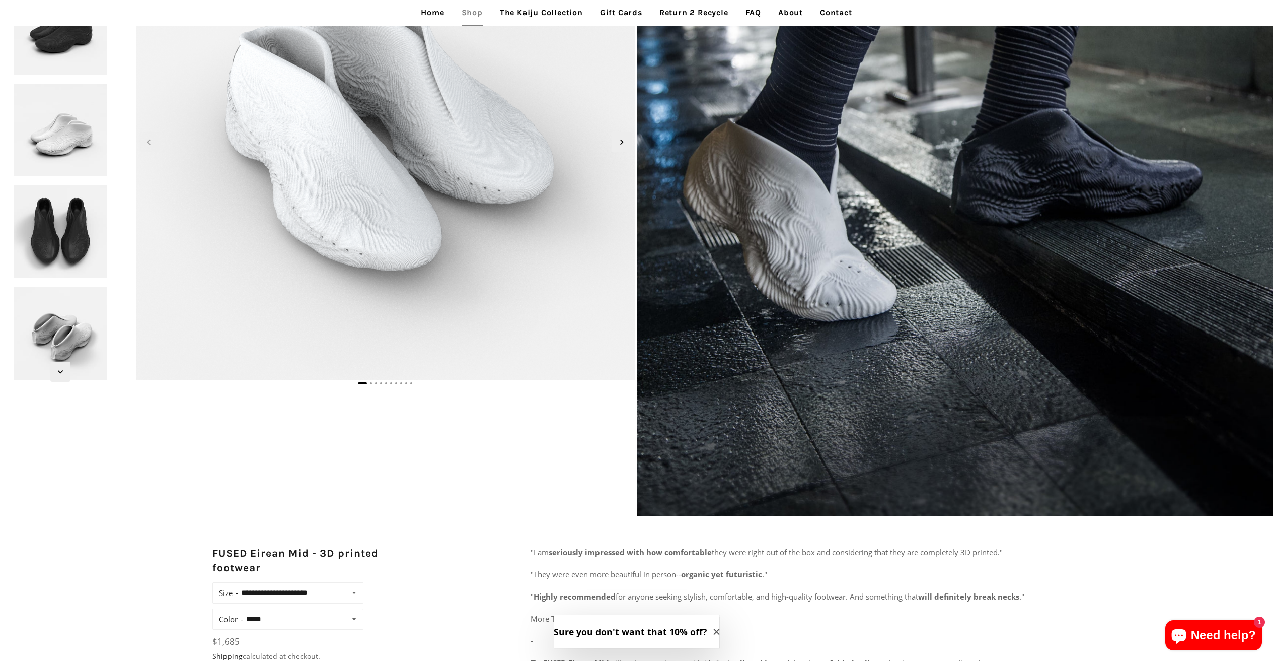
scroll to position [339, 0]
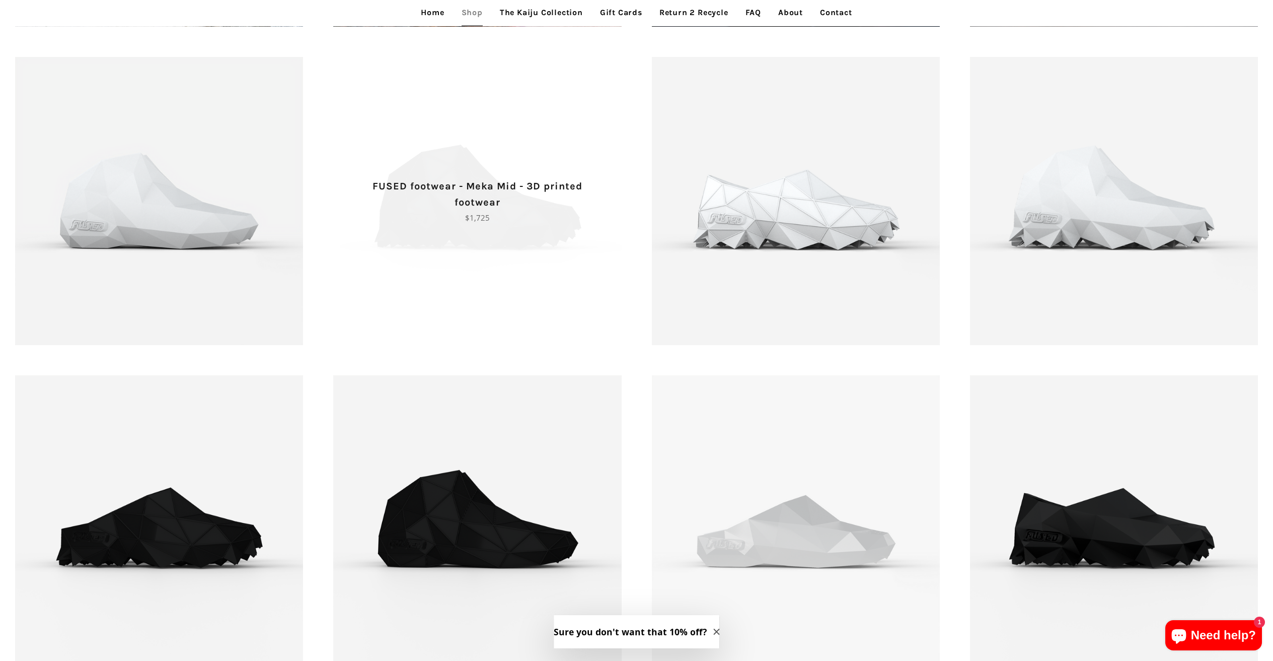
scroll to position [1675, 0]
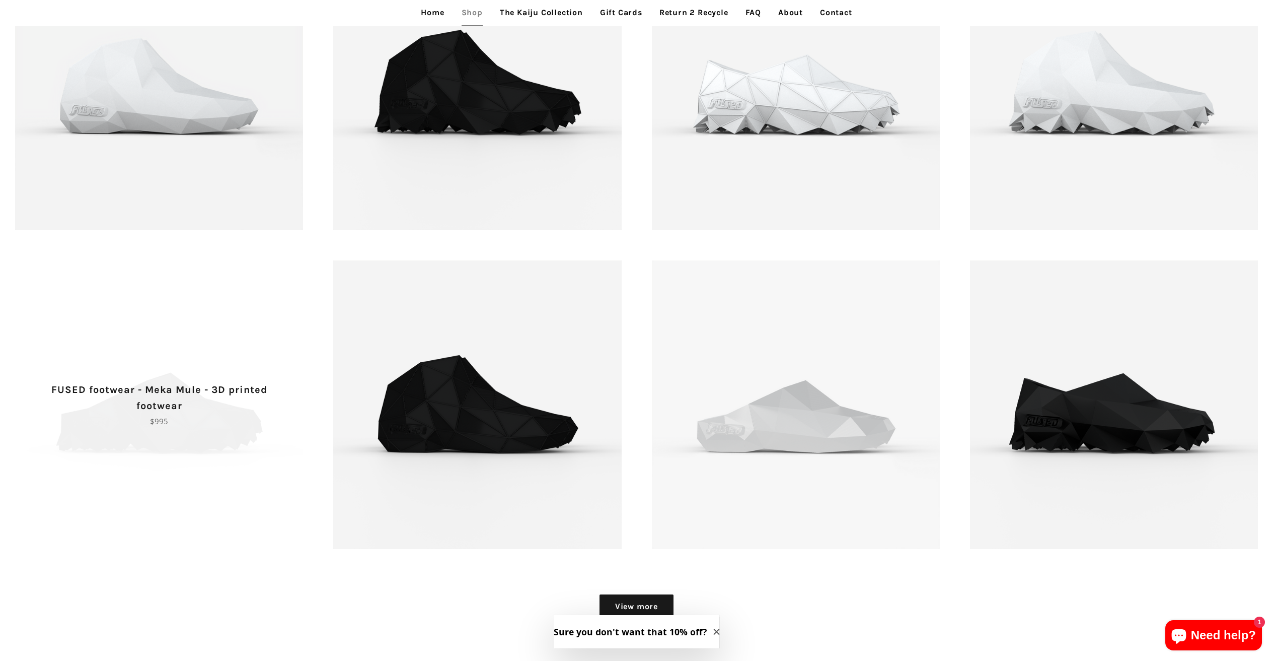
click at [222, 335] on span "FUSED footwear - Meka Mule - 3D printed footwear Regular price $995" at bounding box center [159, 404] width 288 height 288
click at [194, 332] on span "FUSED footwear - Meka Mule - 3D printed footwear Regular price $995" at bounding box center [159, 404] width 288 height 288
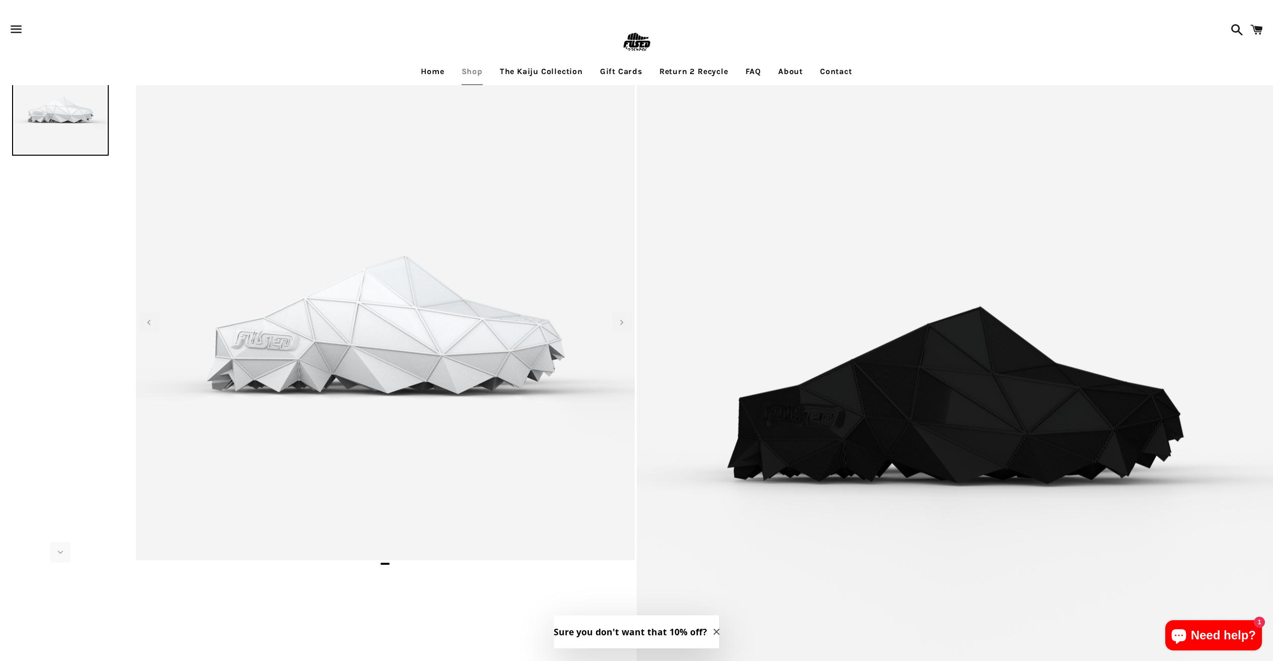
click at [548, 72] on link "The Kaiju Collection" at bounding box center [541, 71] width 98 height 25
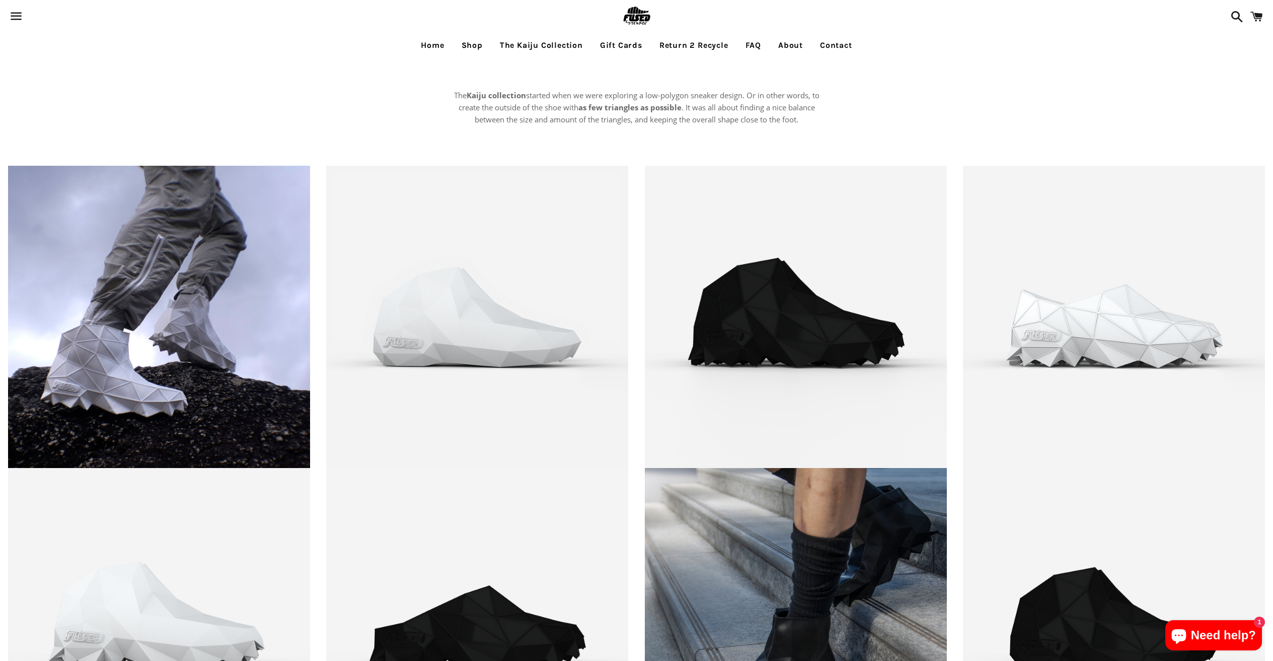
click at [464, 52] on link "Shop" at bounding box center [472, 45] width 36 height 25
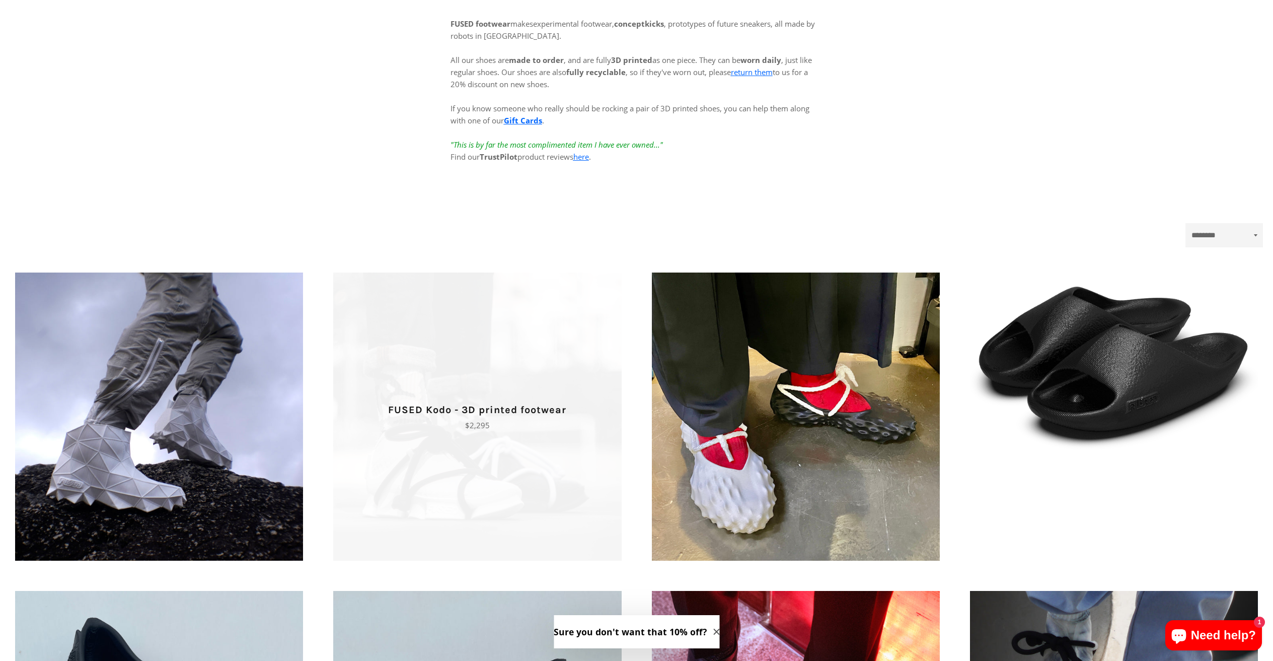
scroll to position [82, 0]
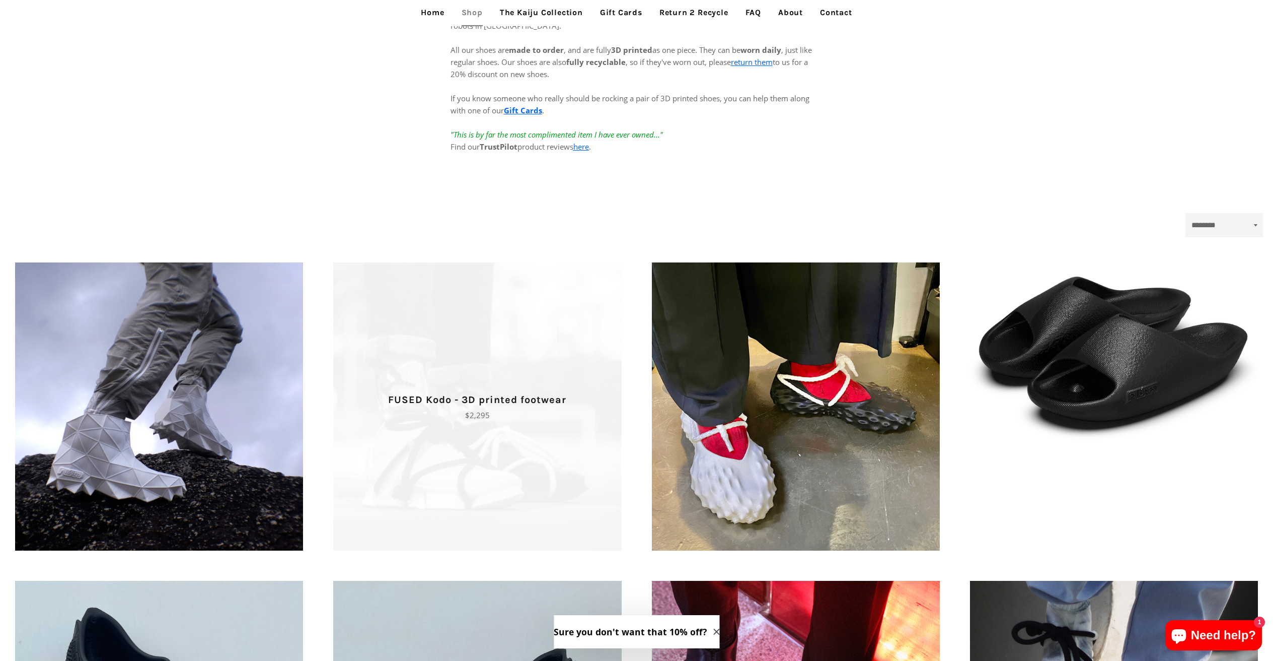
click at [503, 399] on p "FUSED Kodo - 3D printed footwear" at bounding box center [477, 400] width 253 height 16
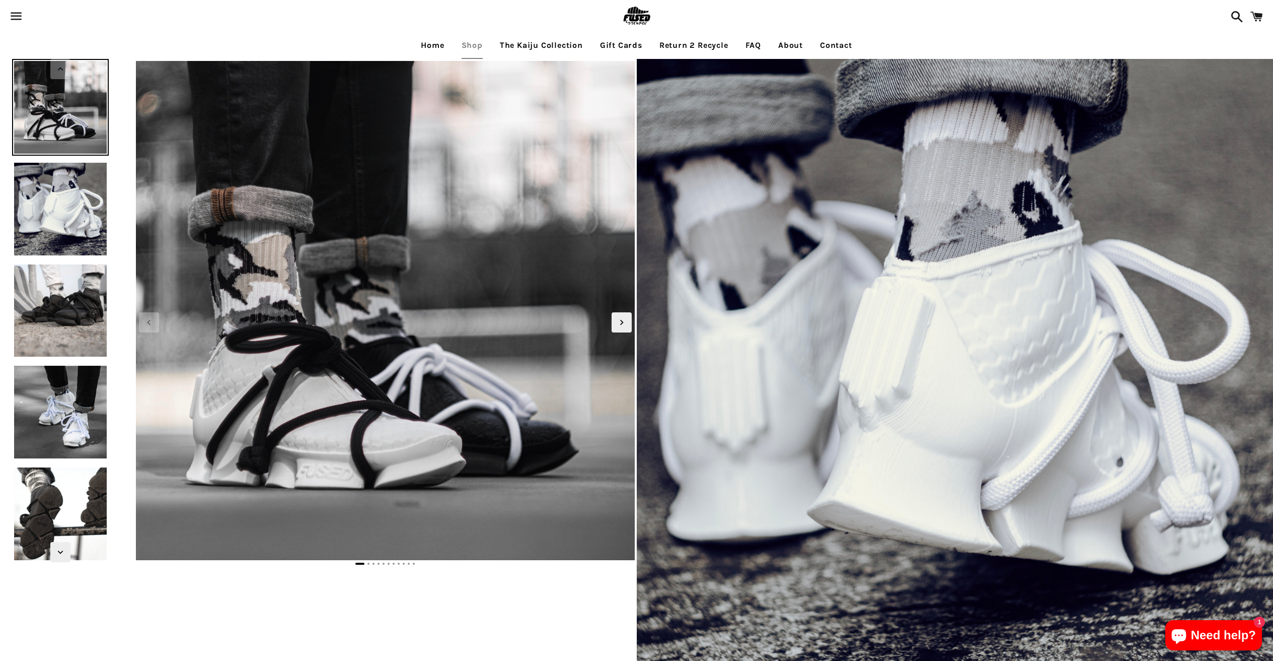
scroll to position [290, 0]
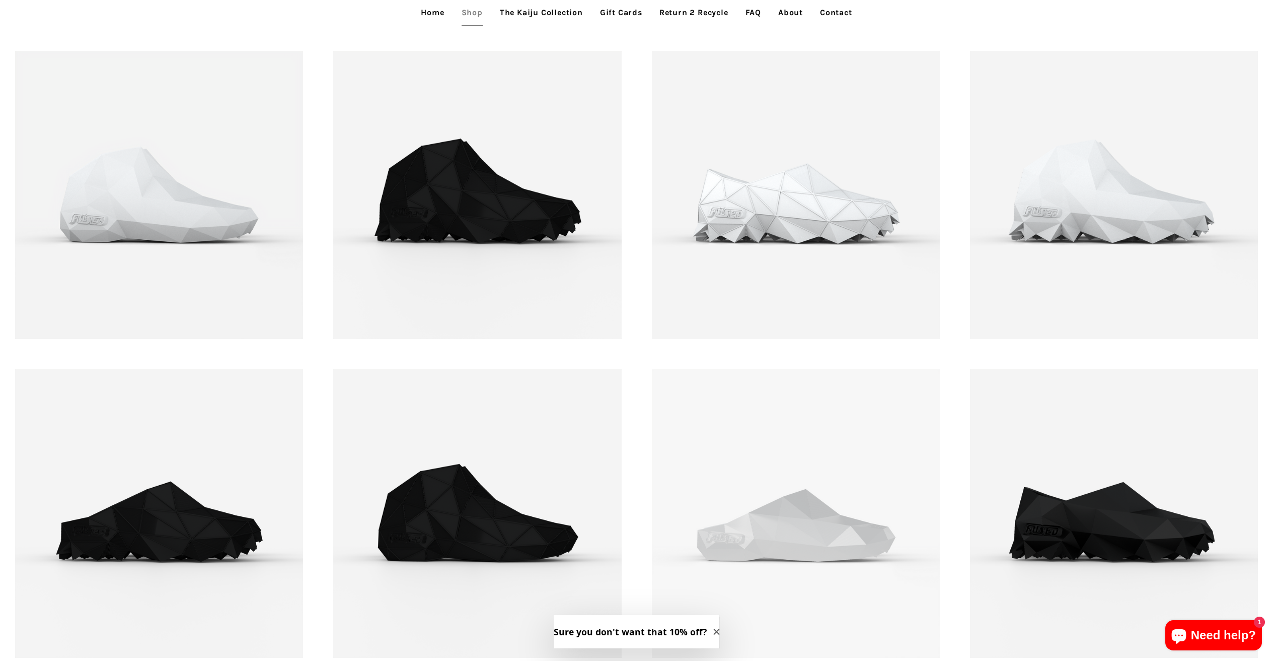
scroll to position [1755, 0]
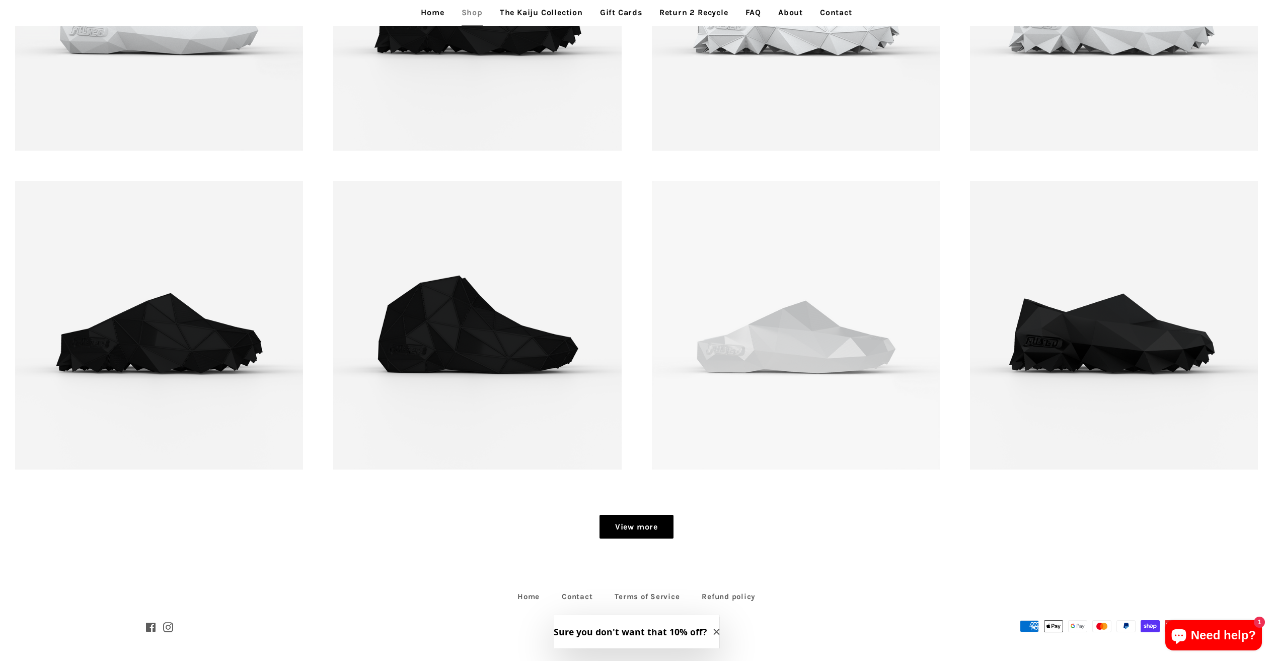
click at [664, 535] on link "View more" at bounding box center [637, 527] width 74 height 24
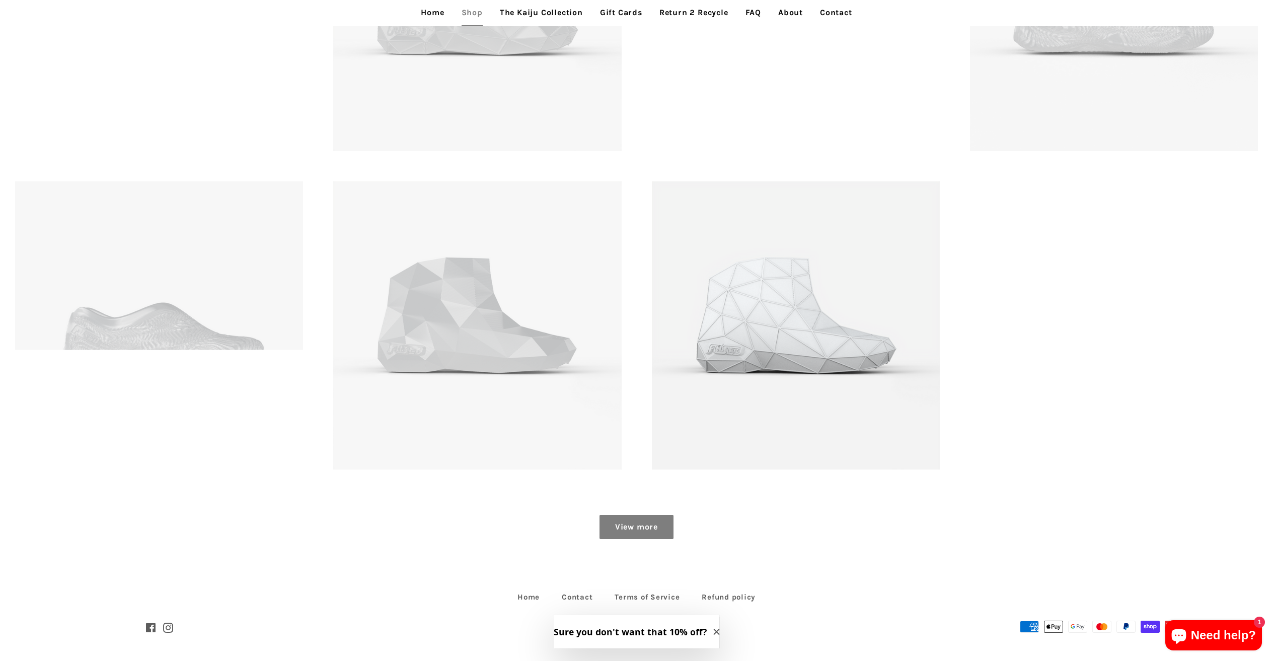
scroll to position [2385, 0]
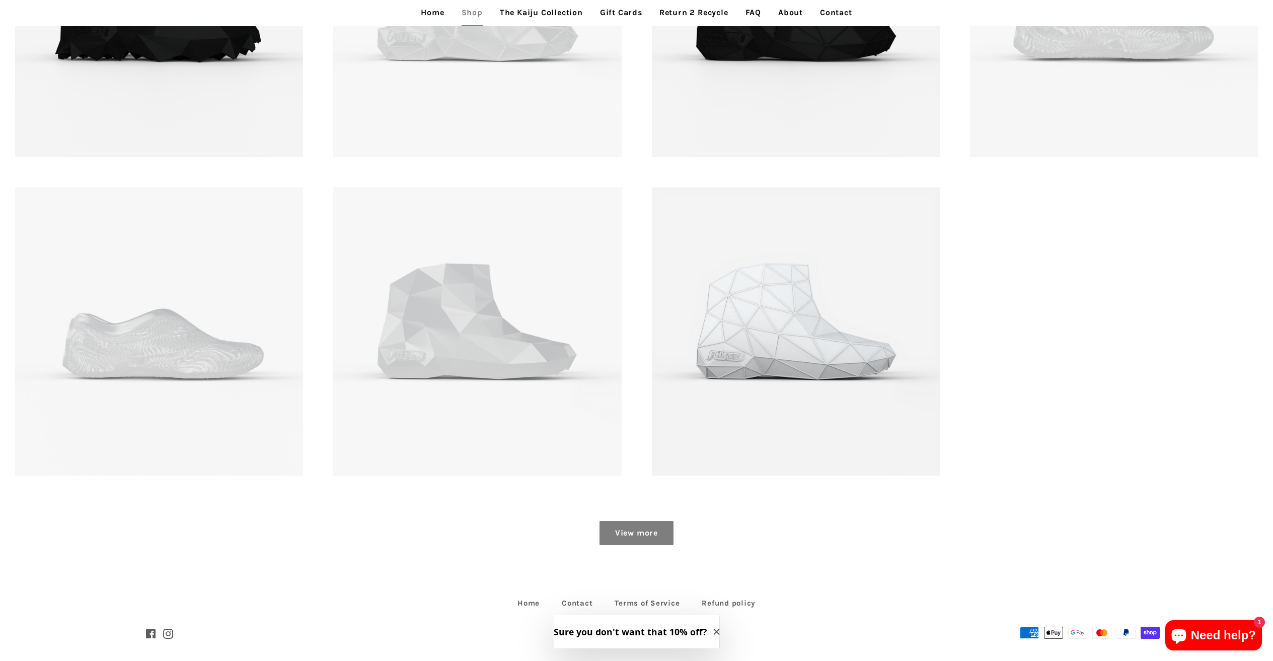
click at [628, 536] on link "View more" at bounding box center [637, 533] width 74 height 24
click at [665, 542] on link "View more" at bounding box center [637, 533] width 74 height 24
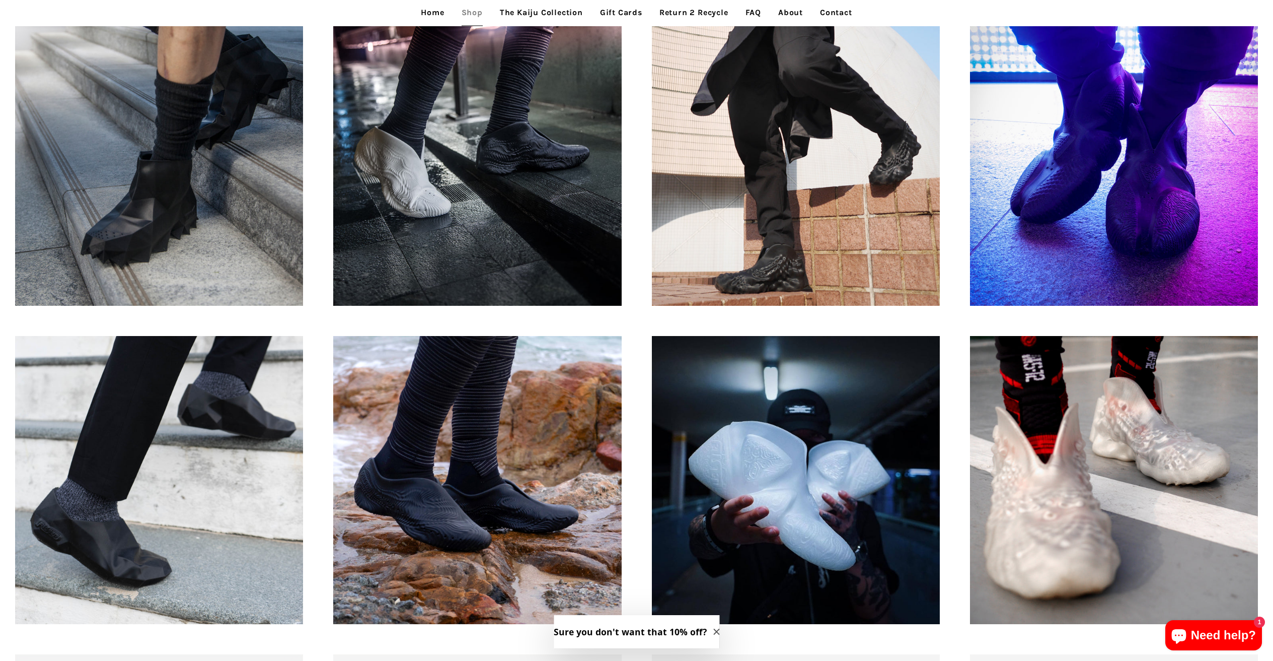
scroll to position [1015, 0]
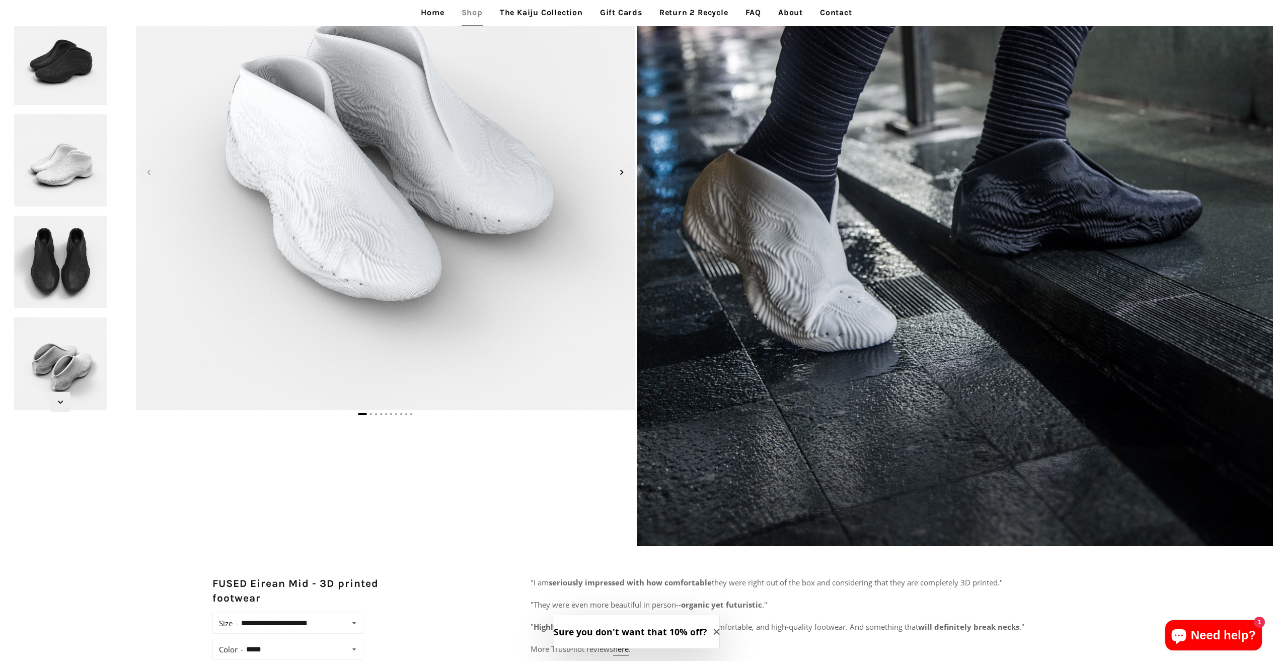
scroll to position [76, 0]
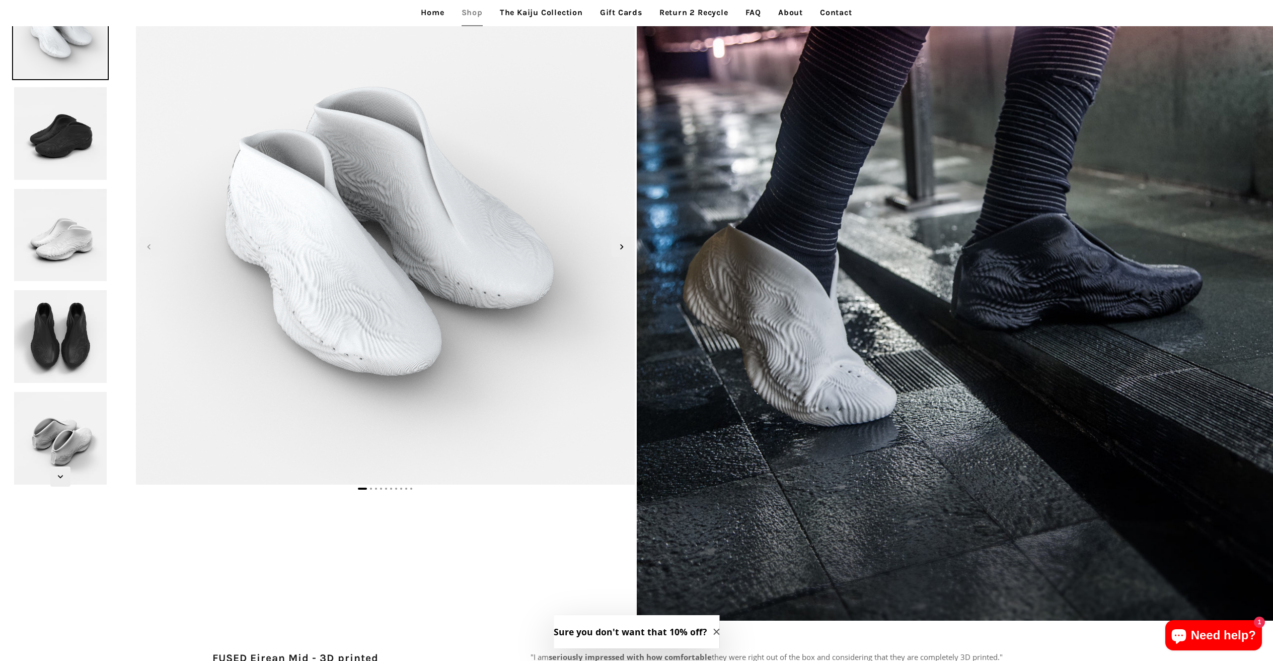
click at [66, 238] on img at bounding box center [60, 235] width 97 height 97
